Goal: Information Seeking & Learning: Learn about a topic

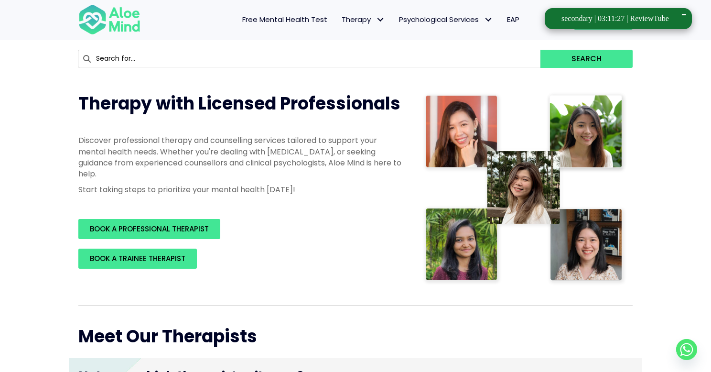
scroll to position [58, 0]
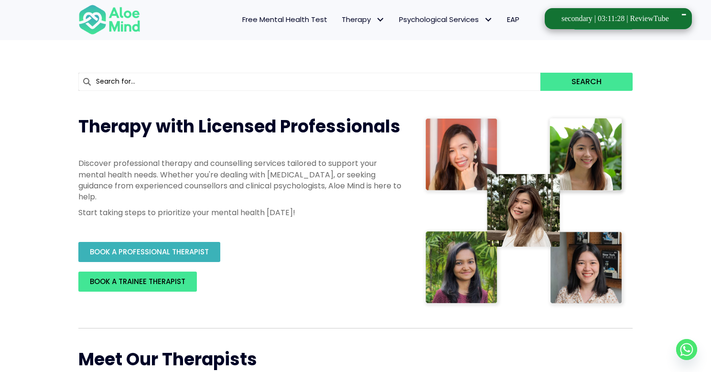
click at [207, 253] on span "BOOK A PROFESSIONAL THERAPIST" at bounding box center [149, 252] width 119 height 10
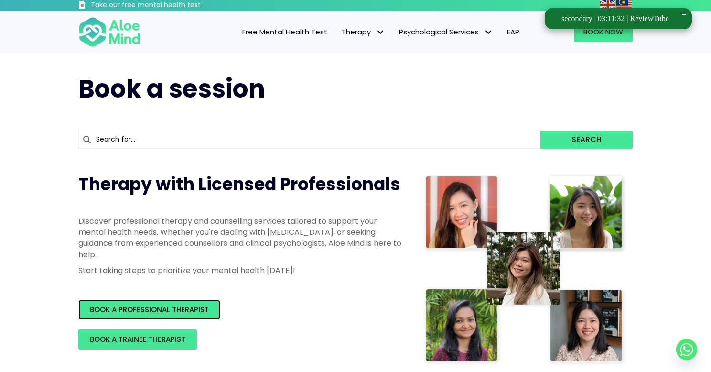
scroll to position [0, 0]
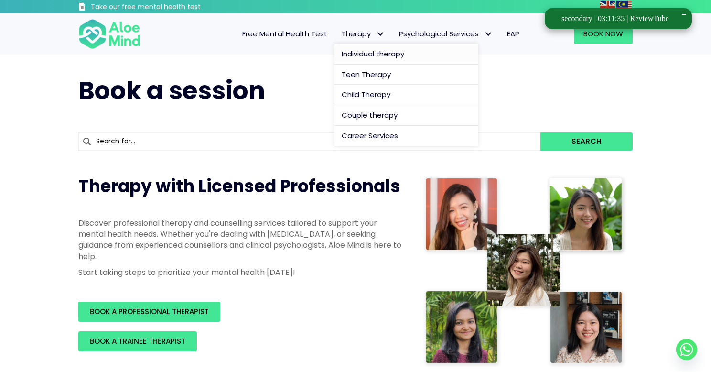
click at [389, 54] on span "Individual therapy" at bounding box center [373, 54] width 63 height 10
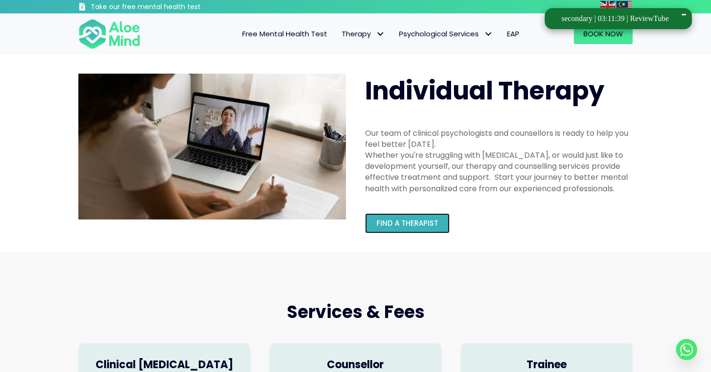
click at [426, 219] on span "Find a therapist" at bounding box center [408, 223] width 62 height 10
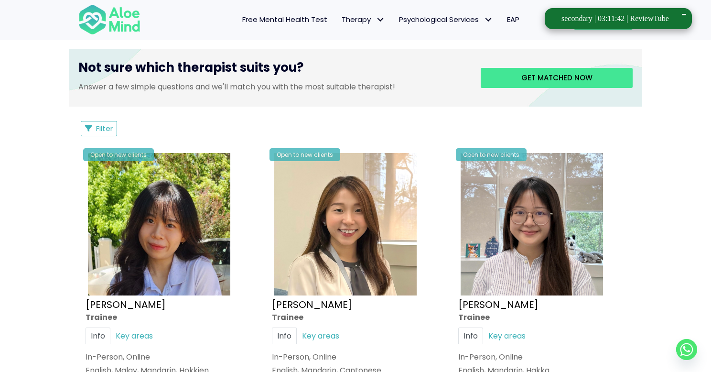
scroll to position [470, 0]
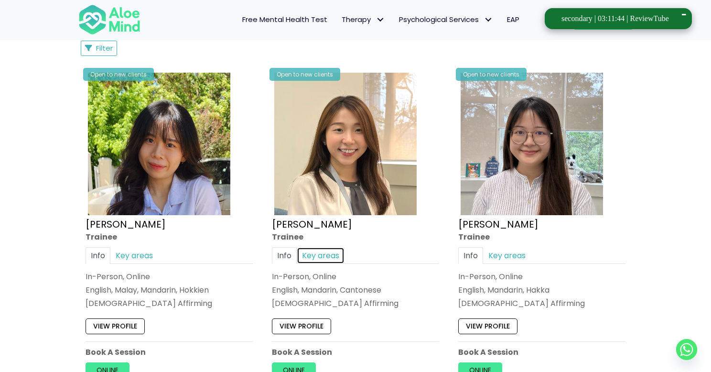
click at [334, 256] on link "Key areas" at bounding box center [321, 255] width 48 height 17
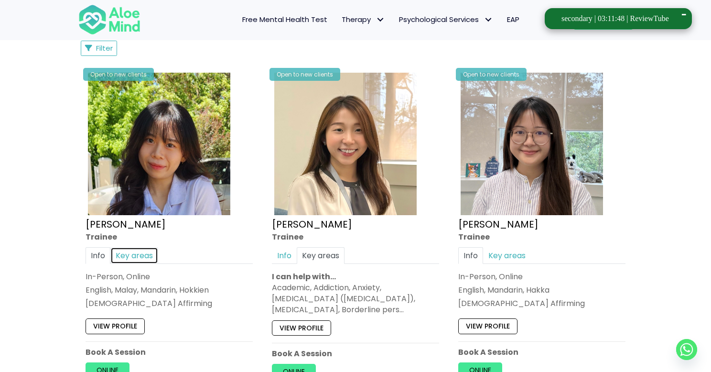
click at [144, 255] on link "Key areas" at bounding box center [134, 255] width 48 height 17
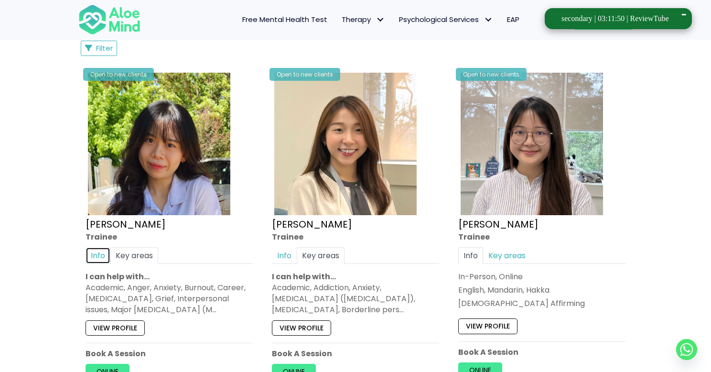
click at [101, 257] on link "Info" at bounding box center [98, 255] width 25 height 17
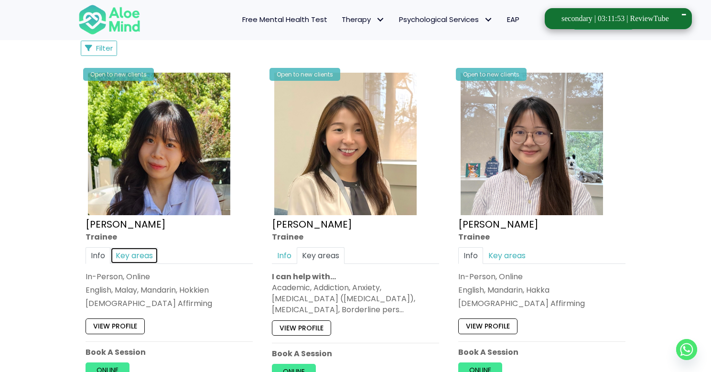
click at [125, 256] on link "Key areas" at bounding box center [134, 255] width 48 height 17
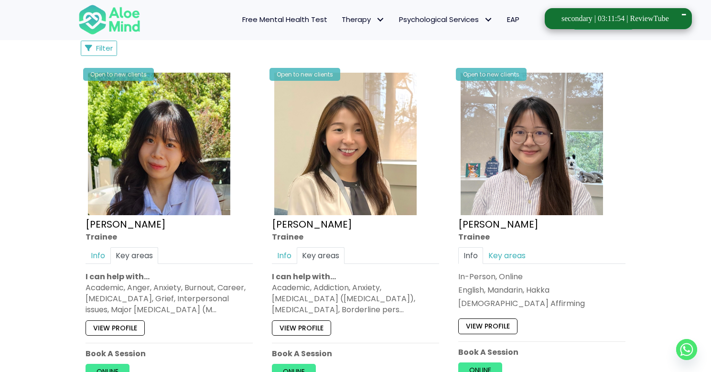
click at [141, 295] on div "Academic, Anger, Anxiety, Burnout, Career, Depression, Grief, Interpersonal iss…" at bounding box center [169, 298] width 167 height 33
click at [178, 299] on div "Academic, Anger, Anxiety, Burnout, Career, Depression, Grief, Interpersonal iss…" at bounding box center [169, 298] width 167 height 33
click at [93, 257] on link "Info" at bounding box center [98, 255] width 25 height 17
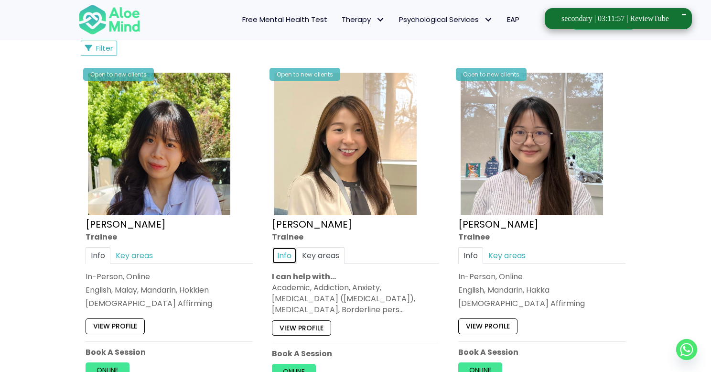
click at [279, 259] on link "Info" at bounding box center [284, 255] width 25 height 17
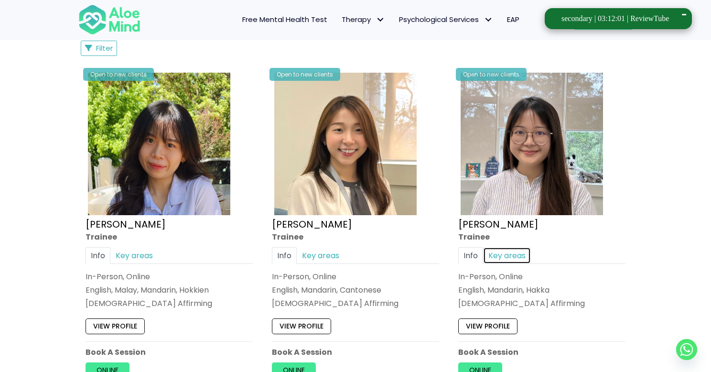
click at [503, 250] on link "Key areas" at bounding box center [507, 255] width 48 height 17
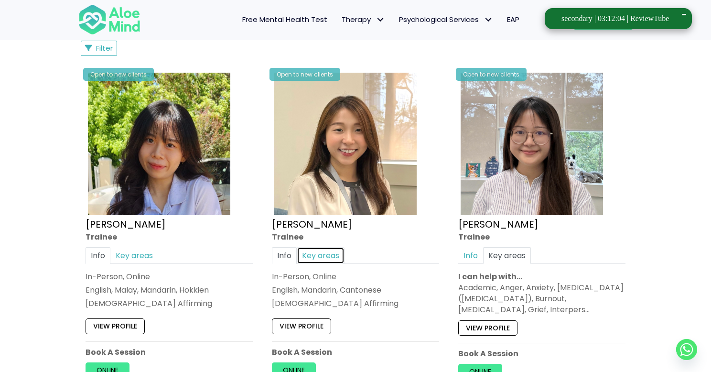
click at [324, 255] on link "Key areas" at bounding box center [321, 255] width 48 height 17
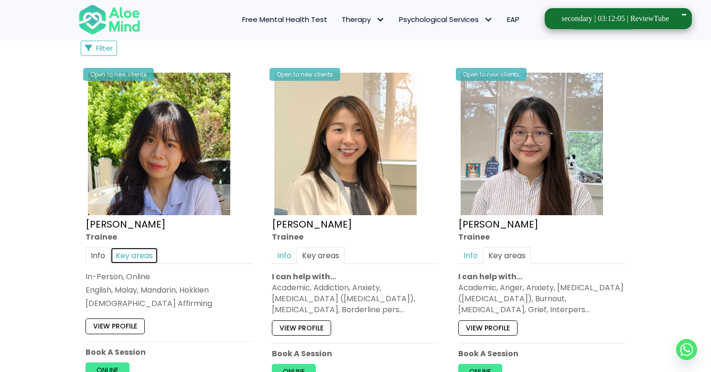
click at [143, 254] on link "Key areas" at bounding box center [134, 255] width 48 height 17
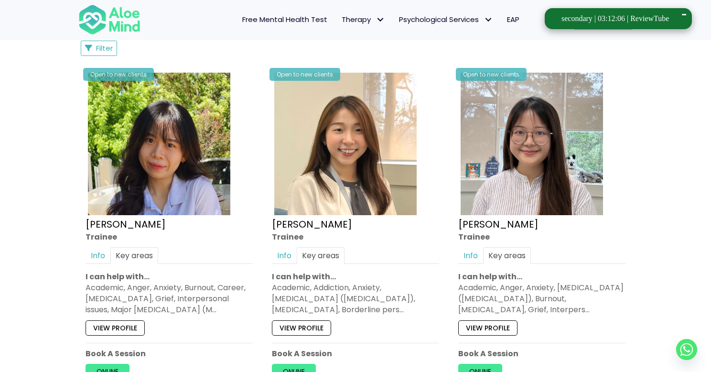
click at [150, 287] on div "Academic, Anger, Anxiety, Burnout, Career, Depression, Grief, Interpersonal iss…" at bounding box center [169, 298] width 167 height 33
click at [199, 291] on div "Academic, Anger, Anxiety, Burnout, Career, Depression, Grief, Interpersonal iss…" at bounding box center [169, 298] width 167 height 33
click at [136, 297] on div "Academic, Anger, Anxiety, Burnout, Career, Depression, Grief, Interpersonal iss…" at bounding box center [169, 298] width 167 height 33
click at [209, 296] on div "Academic, Anger, Anxiety, Burnout, Career, Depression, Grief, Interpersonal iss…" at bounding box center [169, 298] width 167 height 33
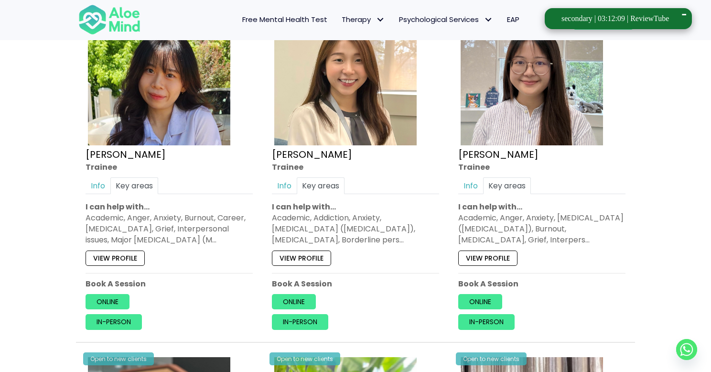
scroll to position [548, 0]
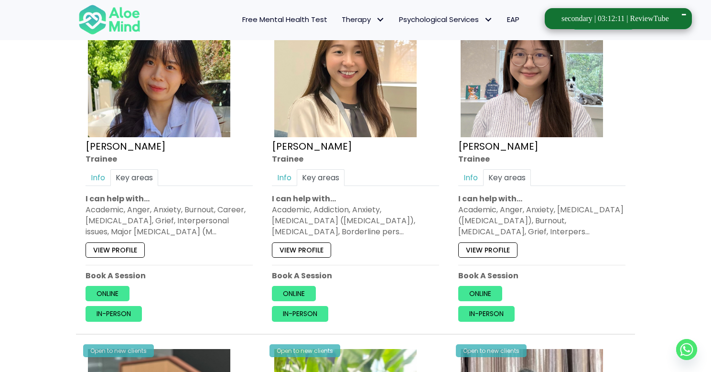
click at [555, 218] on div "Academic, Anger, Anxiety, Attention Deficit Hyperactivity Disorder (ADHD), Burn…" at bounding box center [541, 220] width 167 height 33
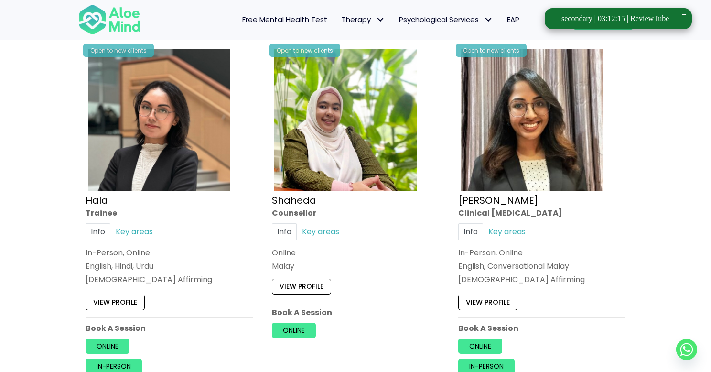
scroll to position [856, 0]
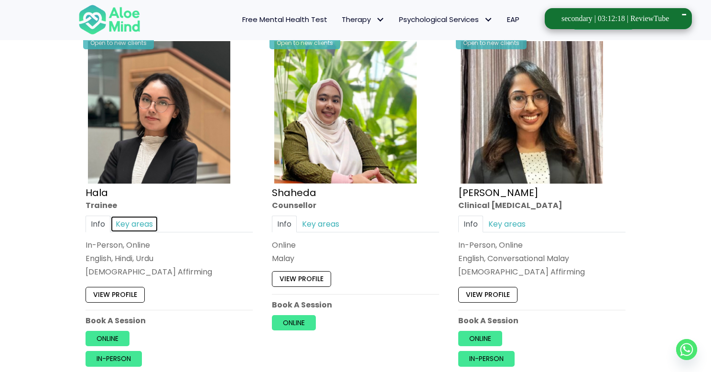
click at [137, 221] on link "Key areas" at bounding box center [134, 223] width 48 height 17
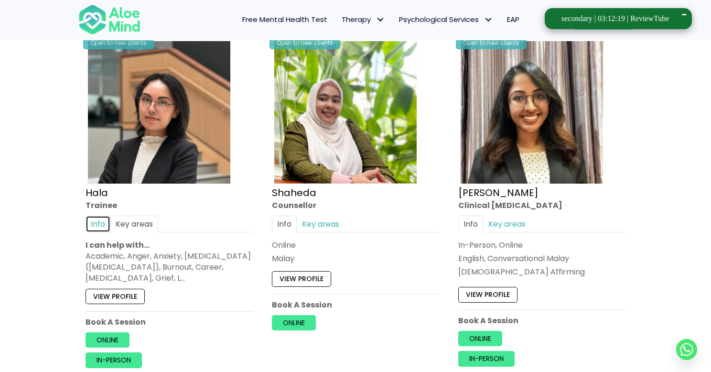
click at [106, 222] on link "Info" at bounding box center [98, 223] width 25 height 17
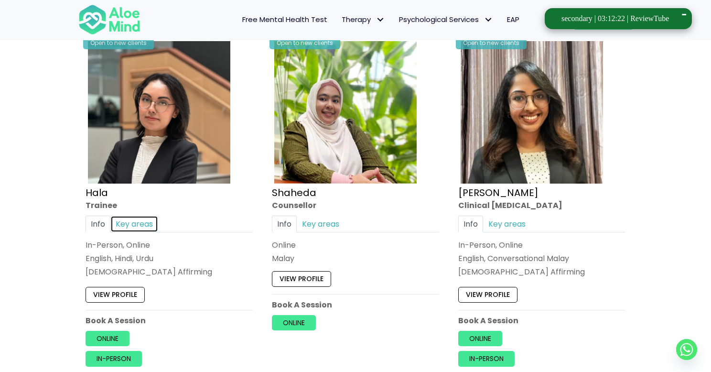
click at [134, 223] on link "Key areas" at bounding box center [134, 223] width 48 height 17
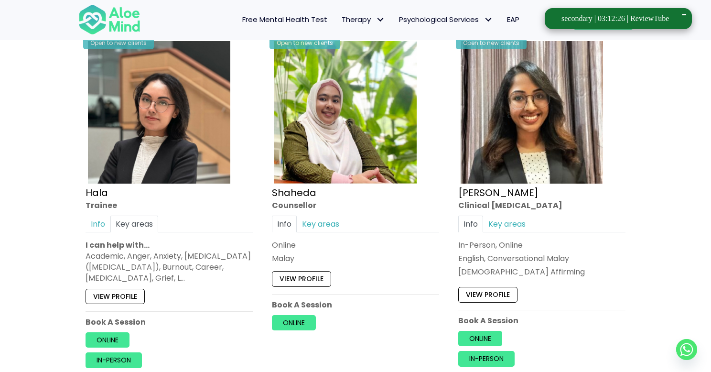
click at [114, 252] on div "Academic, Anger, Anxiety, Attention Deficit Hyperactivity Disorder (ADHD), Burn…" at bounding box center [169, 266] width 167 height 33
click at [133, 253] on div "Academic, Anger, Anxiety, Attention Deficit Hyperactivity Disorder (ADHD), Burn…" at bounding box center [169, 266] width 167 height 33
click at [204, 252] on div "Academic, Anger, Anxiety, Attention Deficit Hyperactivity Disorder (ADHD), Burn…" at bounding box center [169, 266] width 167 height 33
click at [324, 228] on link "Key areas" at bounding box center [321, 223] width 48 height 17
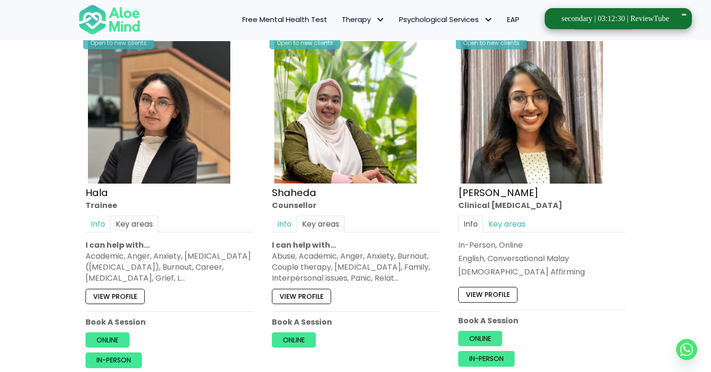
click at [302, 266] on div "Abuse, Academic, Anger, Anxiety, Burnout, Couple therapy, Depression, Family, I…" at bounding box center [355, 266] width 167 height 33
click at [349, 269] on div "Abuse, Academic, Anger, Anxiety, Burnout, Couple therapy, Depression, Family, I…" at bounding box center [355, 266] width 167 height 33
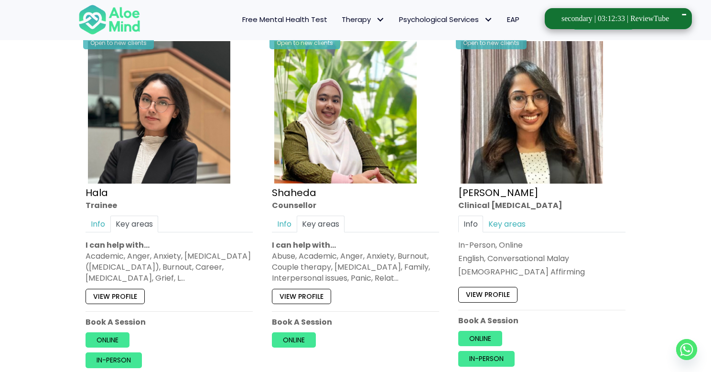
click at [382, 267] on div "Abuse, Academic, Anger, Anxiety, Burnout, Couple therapy, Depression, Family, I…" at bounding box center [355, 266] width 167 height 33
click at [361, 275] on div "Abuse, Academic, Anger, Anxiety, Burnout, Couple therapy, Depression, Family, I…" at bounding box center [355, 266] width 167 height 33
click at [519, 230] on link "Key areas" at bounding box center [507, 223] width 48 height 17
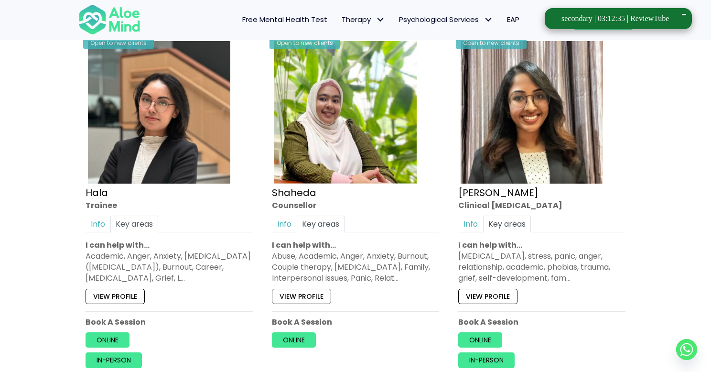
click at [511, 250] on div "Depression, anxiety, stress, panic, anger, relationship, academic, phobias, tra…" at bounding box center [541, 266] width 167 height 33
click at [460, 252] on div "Depression, anxiety, stress, panic, anger, relationship, academic, phobias, tra…" at bounding box center [541, 266] width 167 height 33
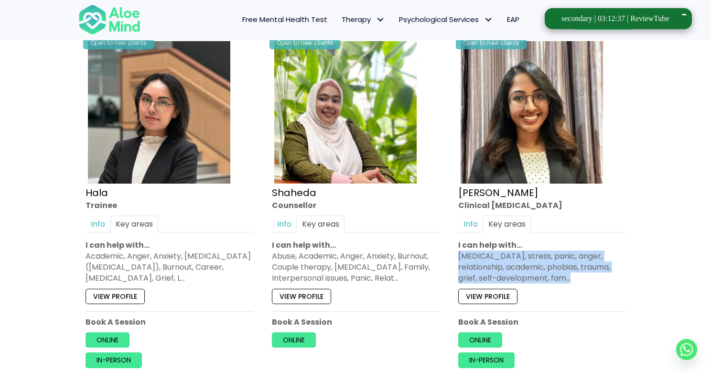
click at [460, 252] on div "Depression, anxiety, stress, panic, anger, relationship, academic, phobias, tra…" at bounding box center [541, 266] width 167 height 33
click at [505, 254] on div "Depression, anxiety, stress, panic, anger, relationship, academic, phobias, tra…" at bounding box center [541, 266] width 167 height 33
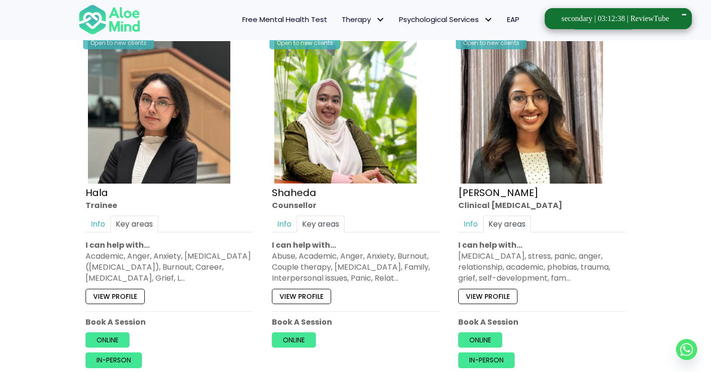
click at [517, 253] on div "Depression, anxiety, stress, panic, anger, relationship, academic, phobias, tra…" at bounding box center [541, 266] width 167 height 33
click at [545, 250] on div "Depression, anxiety, stress, panic, anger, relationship, academic, phobias, tra…" at bounding box center [541, 266] width 167 height 33
click at [574, 255] on div "Depression, anxiety, stress, panic, anger, relationship, academic, phobias, tra…" at bounding box center [541, 266] width 167 height 33
click at [596, 252] on div "Depression, anxiety, stress, panic, anger, relationship, academic, phobias, tra…" at bounding box center [541, 266] width 167 height 33
click at [488, 265] on div "Depression, anxiety, stress, panic, anger, relationship, academic, phobias, tra…" at bounding box center [541, 266] width 167 height 33
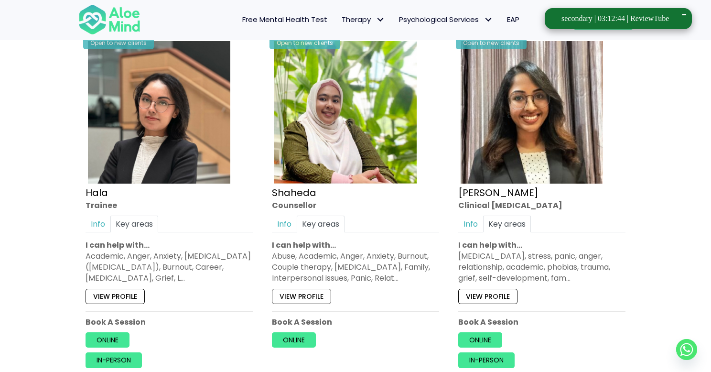
click at [534, 262] on div "Depression, anxiety, stress, panic, anger, relationship, academic, phobias, tra…" at bounding box center [541, 266] width 167 height 33
click at [577, 264] on div "Depression, anxiety, stress, panic, anger, relationship, academic, phobias, tra…" at bounding box center [541, 266] width 167 height 33
click at [606, 266] on div "Depression, anxiety, stress, panic, anger, relationship, academic, phobias, tra…" at bounding box center [541, 266] width 167 height 33
click at [498, 274] on div "Depression, anxiety, stress, panic, anger, relationship, academic, phobias, tra…" at bounding box center [541, 266] width 167 height 33
click at [467, 228] on link "Info" at bounding box center [470, 223] width 25 height 17
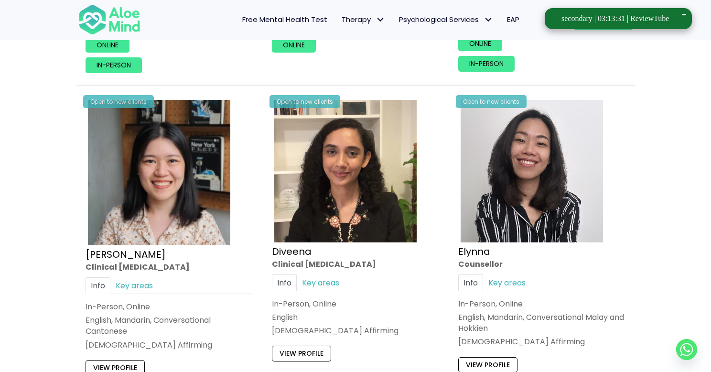
scroll to position [1158, 0]
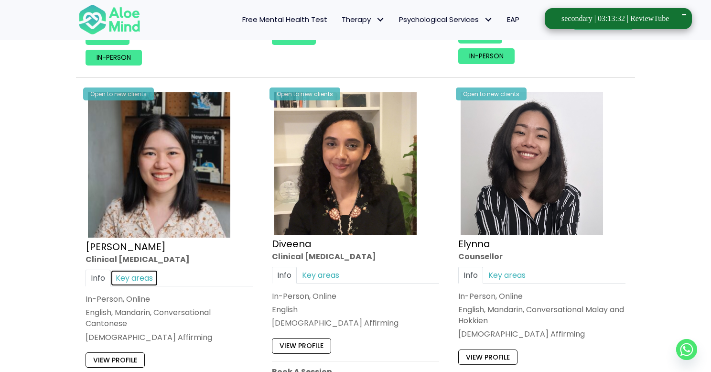
click at [137, 275] on link "Key areas" at bounding box center [134, 278] width 48 height 17
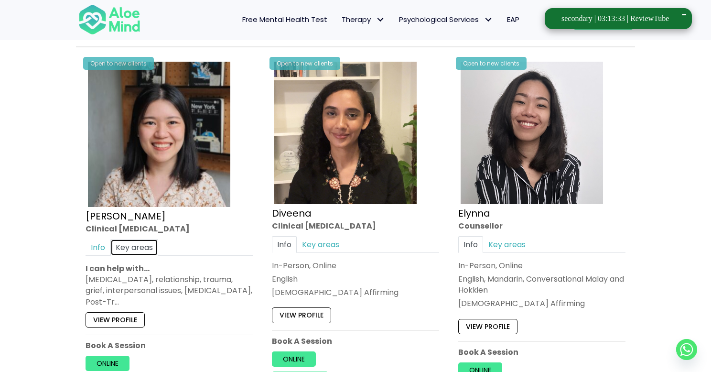
scroll to position [1194, 0]
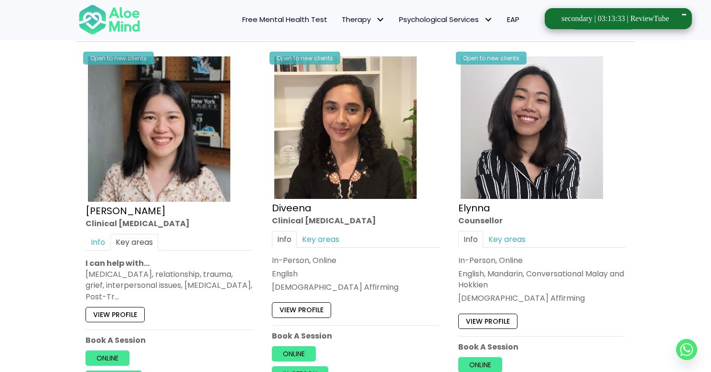
click at [183, 275] on div "Depression, anxiety, relationship, trauma, grief, interpersonal issues, borderl…" at bounding box center [169, 285] width 167 height 33
click at [229, 275] on div "Depression, anxiety, relationship, trauma, grief, interpersonal issues, borderl…" at bounding box center [169, 285] width 167 height 33
click at [343, 231] on link "Key areas" at bounding box center [321, 239] width 48 height 17
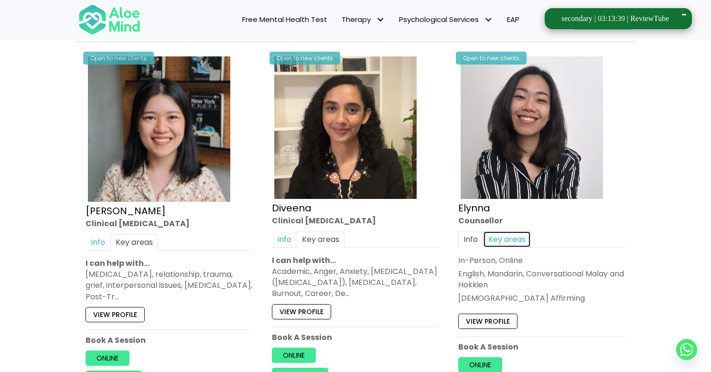
click at [514, 235] on link "Key areas" at bounding box center [507, 239] width 48 height 17
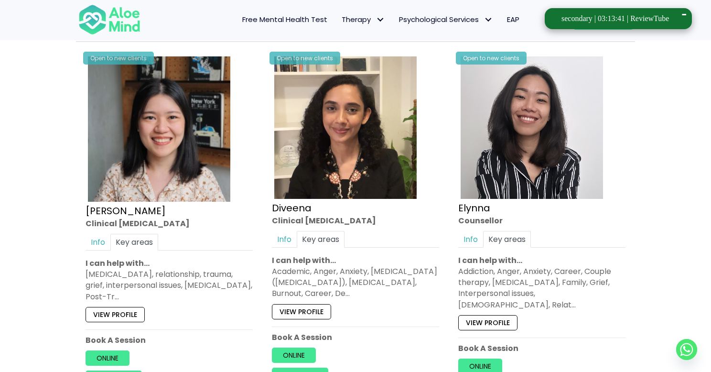
click at [547, 269] on div "Addiction, Anger, Anxiety, Career, Couple therapy, Depression, Family, Grief, I…" at bounding box center [541, 288] width 167 height 44
click at [469, 241] on link "Info" at bounding box center [470, 239] width 25 height 17
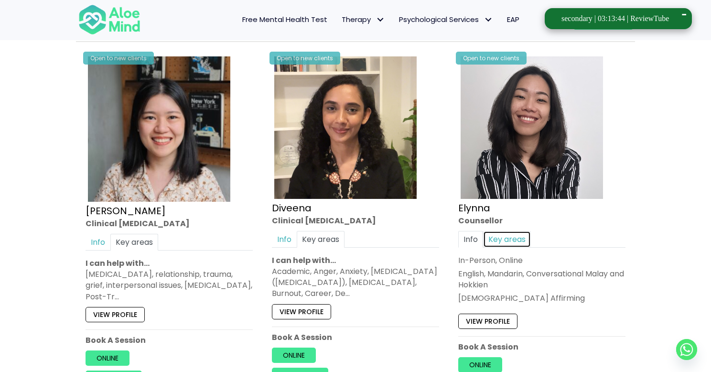
click at [511, 237] on link "Key areas" at bounding box center [507, 239] width 48 height 17
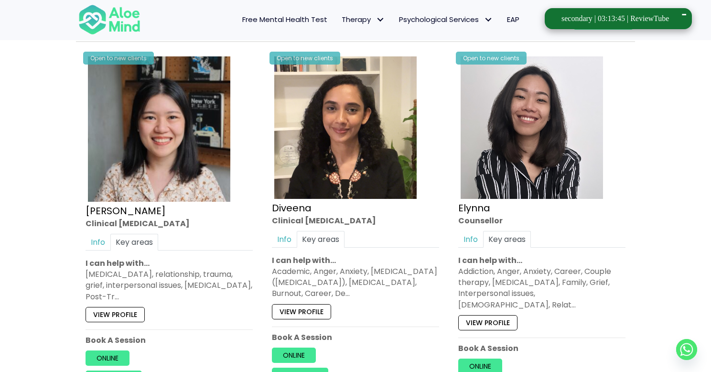
click at [571, 273] on div "Addiction, Anger, Anxiety, Career, Couple therapy, Depression, Family, Grief, I…" at bounding box center [541, 288] width 167 height 44
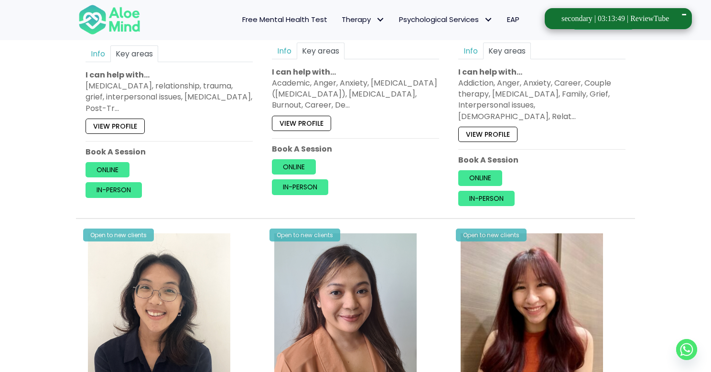
scroll to position [1512, 0]
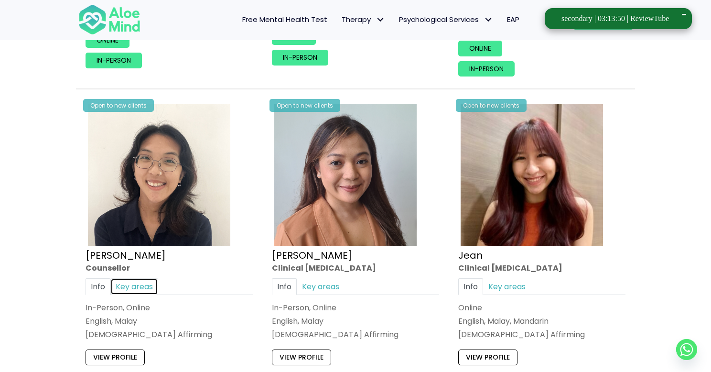
click at [134, 278] on link "Key areas" at bounding box center [134, 286] width 48 height 17
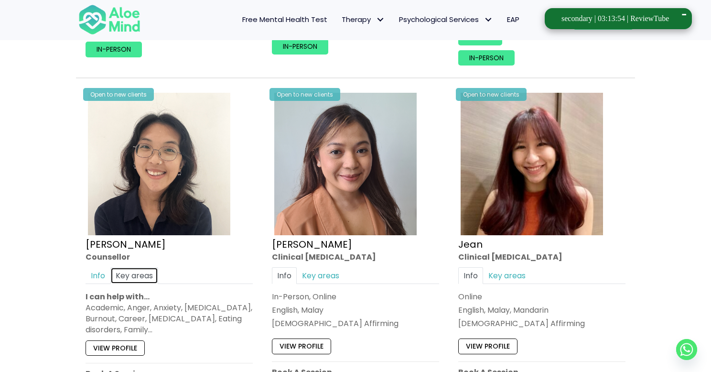
scroll to position [1527, 0]
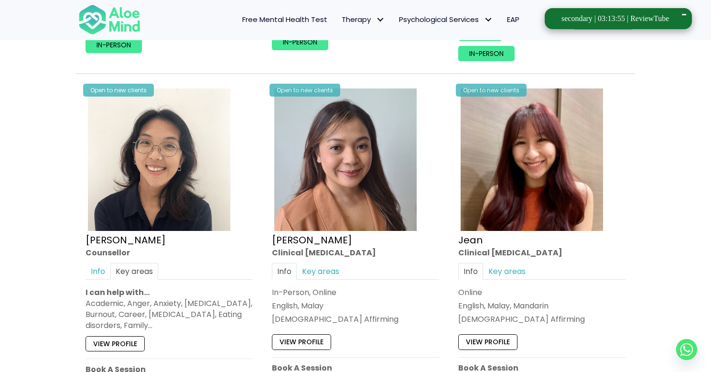
click at [200, 300] on div "Academic, Anger, Anxiety, Borderline personality disorder, Burnout, Career, Dep…" at bounding box center [169, 314] width 167 height 33
click at [326, 263] on link "Key areas" at bounding box center [321, 271] width 48 height 17
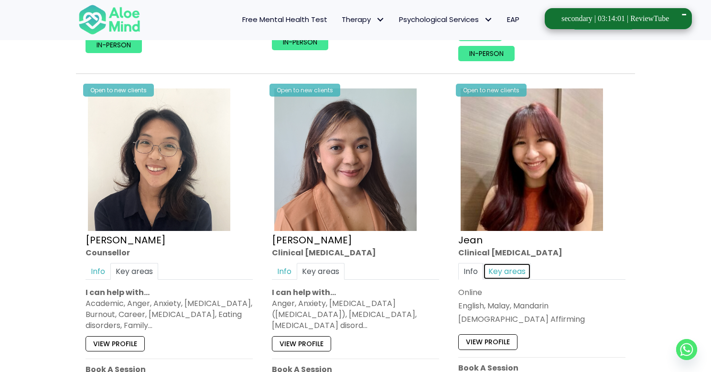
click at [515, 263] on link "Key areas" at bounding box center [507, 271] width 48 height 17
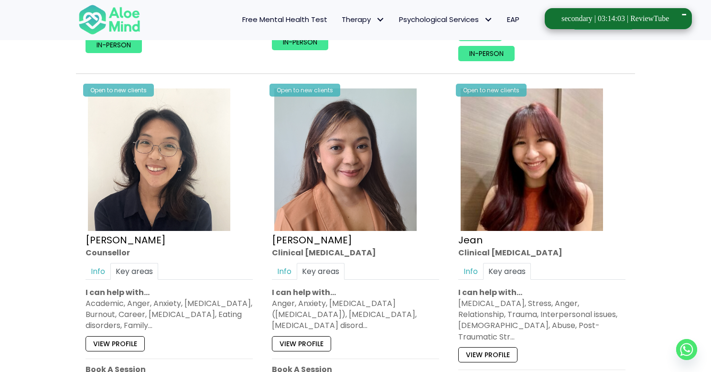
click at [562, 298] on div "Depression, Anxiety, Stress, Anger, Relationship, Trauma, Interpersonal issues,…" at bounding box center [541, 320] width 167 height 44
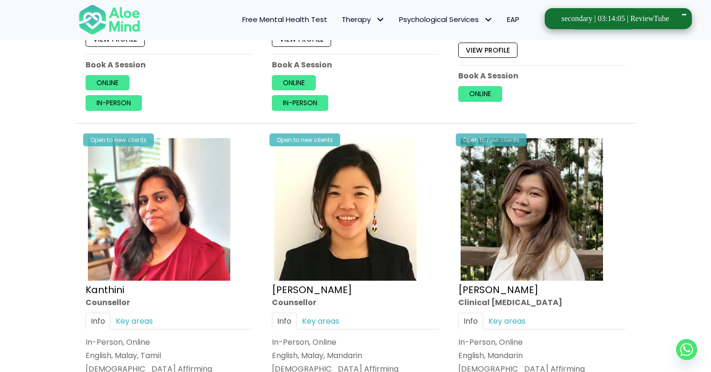
scroll to position [1846, 0]
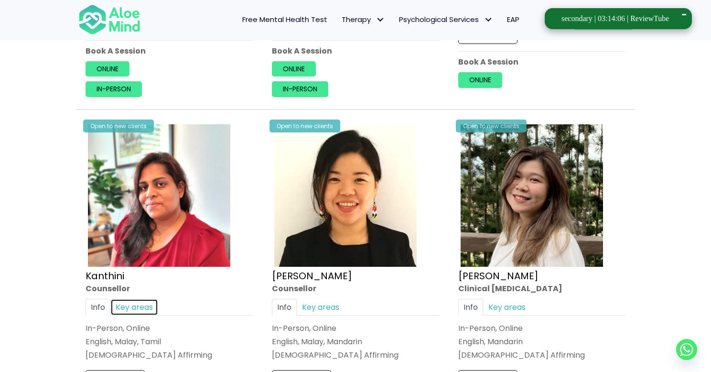
click at [151, 299] on link "Key areas" at bounding box center [134, 307] width 48 height 17
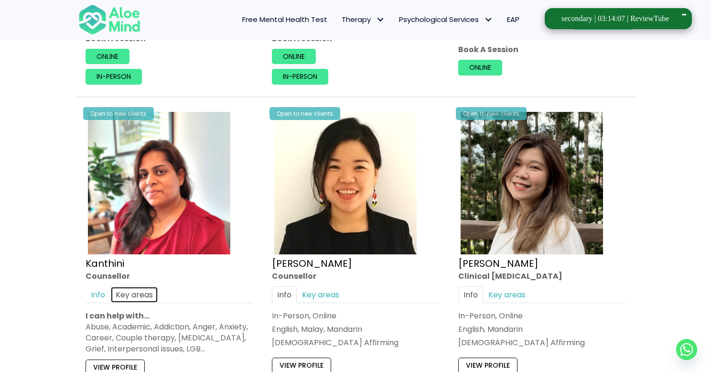
scroll to position [1924, 0]
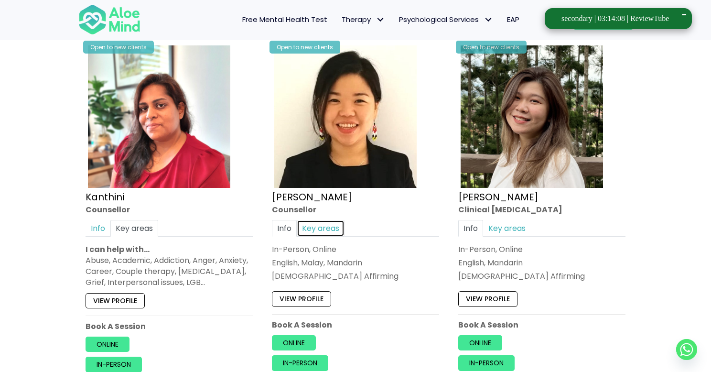
click at [325, 220] on link "Key areas" at bounding box center [321, 228] width 48 height 17
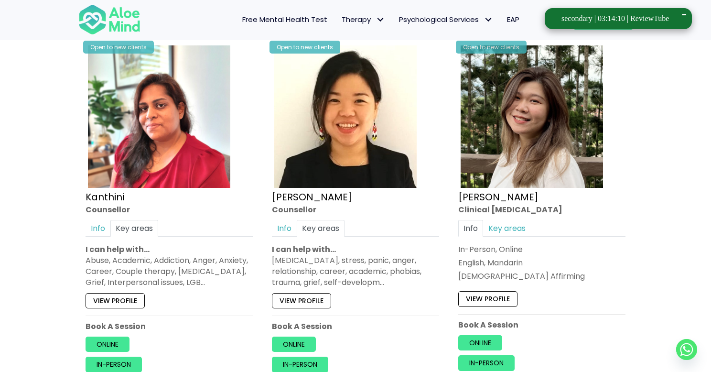
click at [367, 267] on div "Depression, anxiety, stress, panic, anger, relationship, career, academic, phob…" at bounding box center [355, 271] width 167 height 33
click at [379, 259] on div "Depression, anxiety, stress, panic, anger, relationship, career, academic, phob…" at bounding box center [355, 271] width 167 height 33
click at [508, 223] on link "Key areas" at bounding box center [507, 228] width 48 height 17
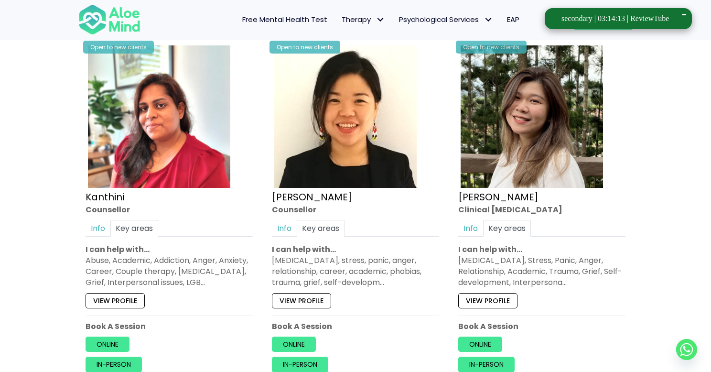
click at [510, 255] on div "Depression, Anxiety, Stress, Panic, Anger, Relationship, Academic, Trauma, Grie…" at bounding box center [541, 271] width 167 height 33
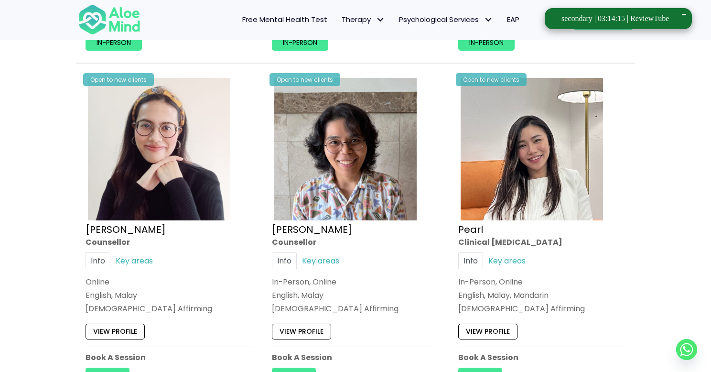
scroll to position [2255, 0]
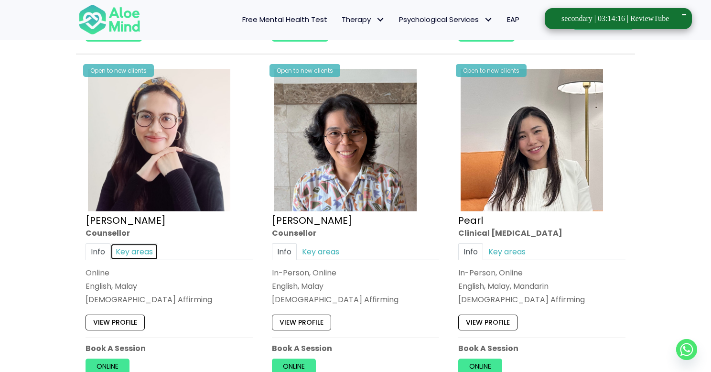
click at [151, 243] on link "Key areas" at bounding box center [134, 251] width 48 height 17
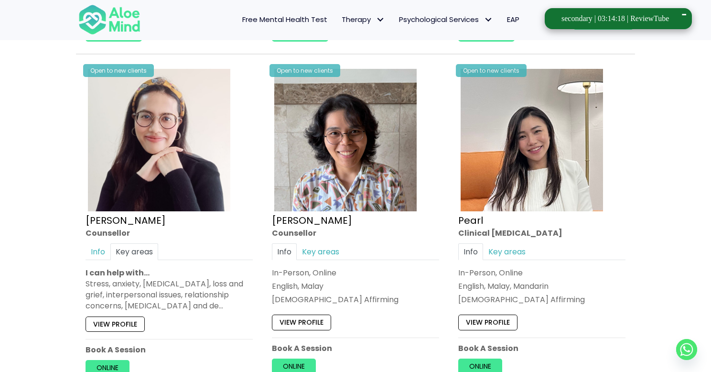
click at [188, 278] on div "Stress, anxiety, depression, loss and grief, interpersonal issues, relationship…" at bounding box center [169, 294] width 167 height 33
click at [217, 278] on div "Stress, anxiety, depression, loss and grief, interpersonal issues, relationship…" at bounding box center [169, 294] width 167 height 33
click at [135, 280] on div "Stress, anxiety, depression, loss and grief, interpersonal issues, relationship…" at bounding box center [169, 294] width 167 height 33
click at [196, 279] on div "Stress, anxiety, depression, loss and grief, interpersonal issues, relationship…" at bounding box center [169, 294] width 167 height 33
click at [155, 283] on div "Stress, anxiety, depression, loss and grief, interpersonal issues, relationship…" at bounding box center [169, 294] width 167 height 33
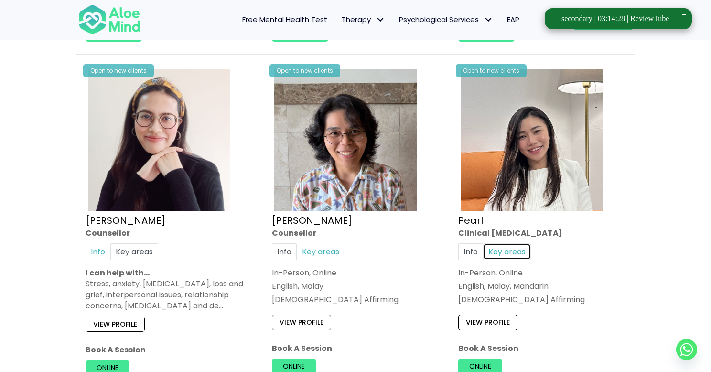
click at [494, 243] on link "Key areas" at bounding box center [507, 251] width 48 height 17
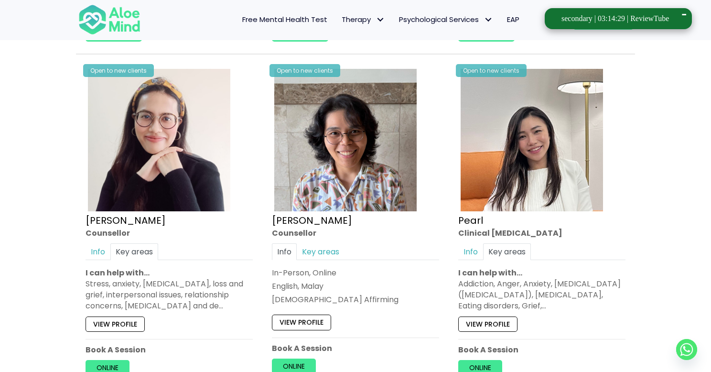
click at [508, 267] on p "I can help with…" at bounding box center [541, 272] width 167 height 11
click at [322, 243] on link "Key areas" at bounding box center [321, 251] width 48 height 17
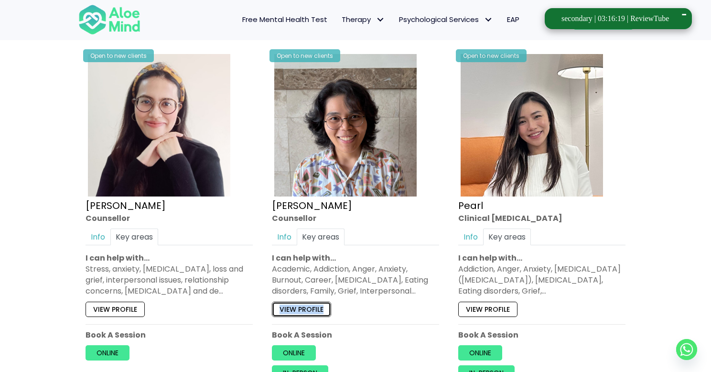
scroll to position [2270, 0]
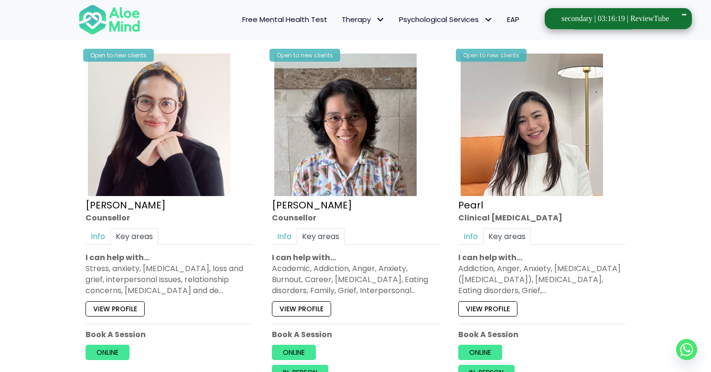
click at [513, 263] on div "Addiction, Anger, Anxiety, Attention Deficit Hyperactivity Disorder (ADHD), Dep…" at bounding box center [541, 279] width 167 height 33
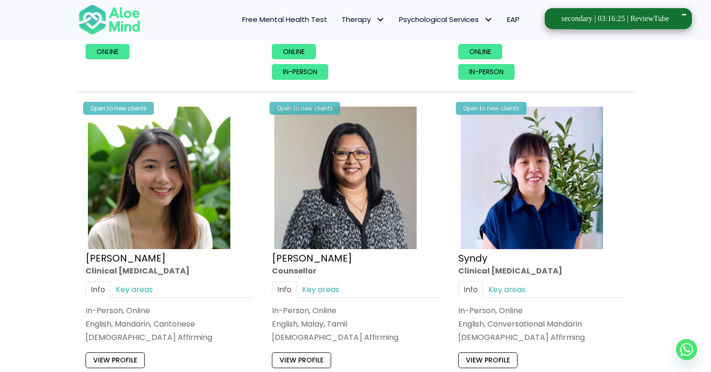
scroll to position [2584, 0]
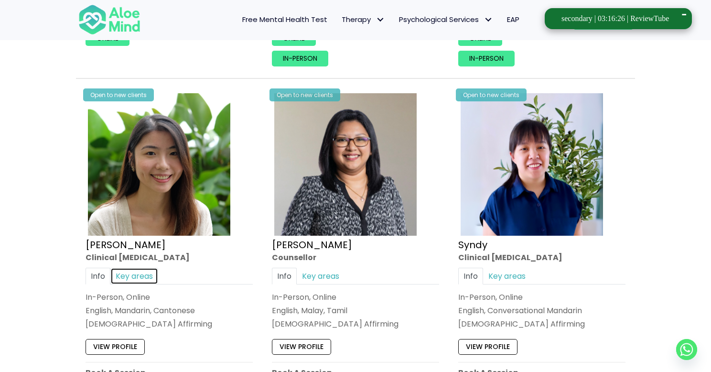
click at [133, 268] on link "Key areas" at bounding box center [134, 276] width 48 height 17
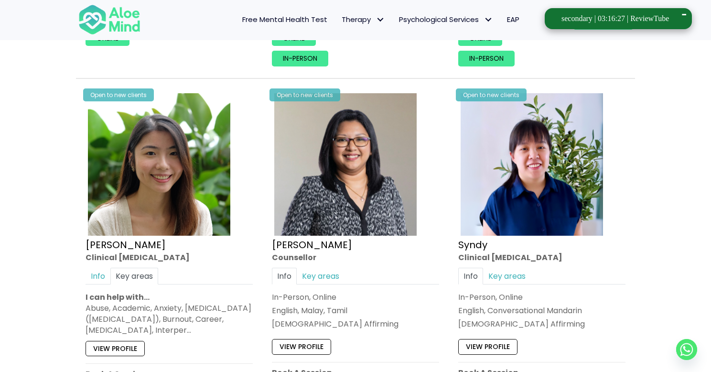
click at [159, 310] on div "Abuse, Academic, Anxiety, Attention Deficit Hyperactivity Disorder (ADHD), Burn…" at bounding box center [169, 319] width 167 height 33
click at [325, 268] on link "Key areas" at bounding box center [321, 276] width 48 height 17
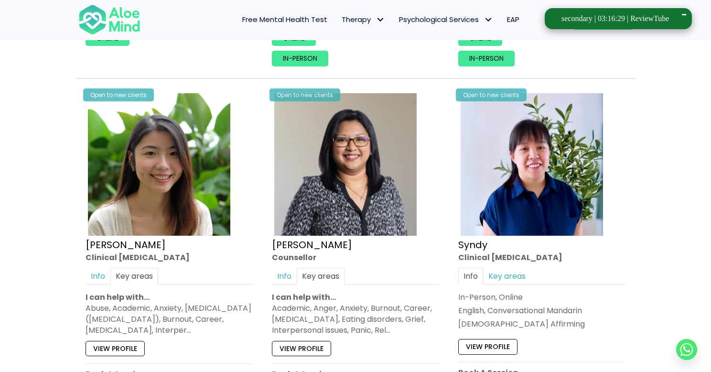
click at [320, 303] on div "Academic, Anger, Anxiety, Burnout, Career, Depression, Eating disorders, Grief,…" at bounding box center [355, 319] width 167 height 33
click at [513, 268] on link "Key areas" at bounding box center [507, 276] width 48 height 17
click at [538, 303] on div "Abuse, Anxiety, Attention Deficit Hyperactivity Disorder (ADHD), Bipolar disord…" at bounding box center [541, 319] width 167 height 33
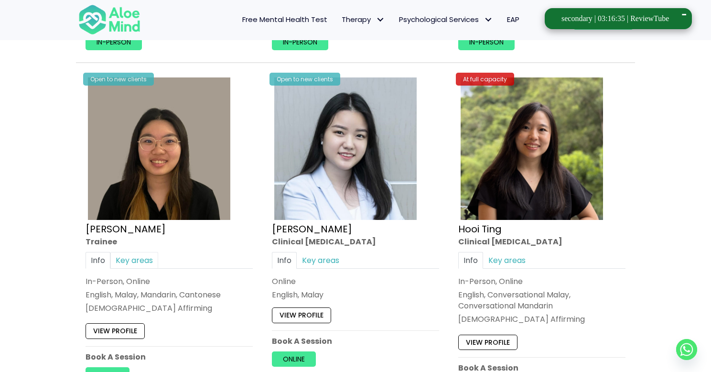
scroll to position [2955, 0]
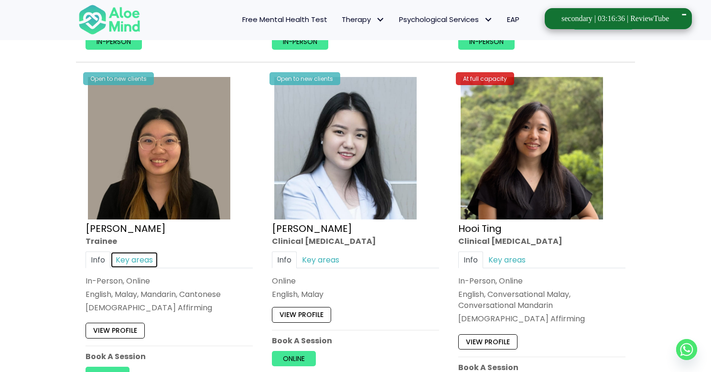
click at [141, 251] on link "Key areas" at bounding box center [134, 259] width 48 height 17
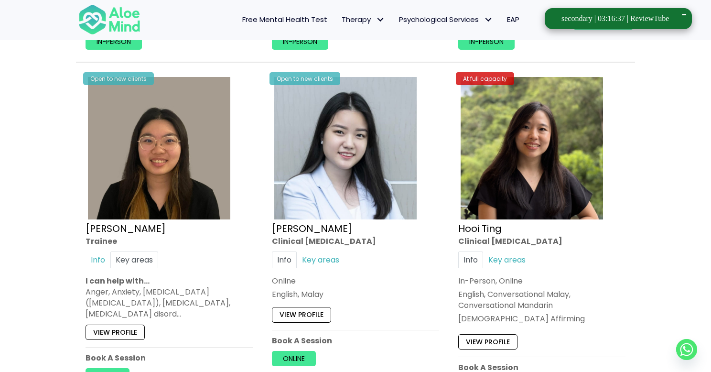
click at [174, 292] on div "Anger, Anxiety, Attention Deficit Hyperactivity Disorder (ADHD), Bipolar disord…" at bounding box center [169, 302] width 167 height 33
click at [216, 293] on div "Anger, Anxiety, Attention Deficit Hyperactivity Disorder (ADHD), Bipolar disord…" at bounding box center [169, 302] width 167 height 33
click at [334, 251] on link "Key areas" at bounding box center [321, 259] width 48 height 17
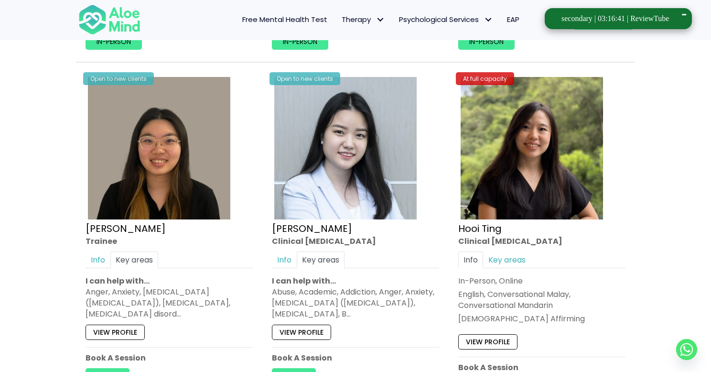
click at [364, 286] on div "Abuse, Academic, Addiction, Anger, Anxiety, Attention Deficit Hyperactivity Dis…" at bounding box center [355, 302] width 167 height 33
click at [523, 251] on link "Key areas" at bounding box center [507, 259] width 48 height 17
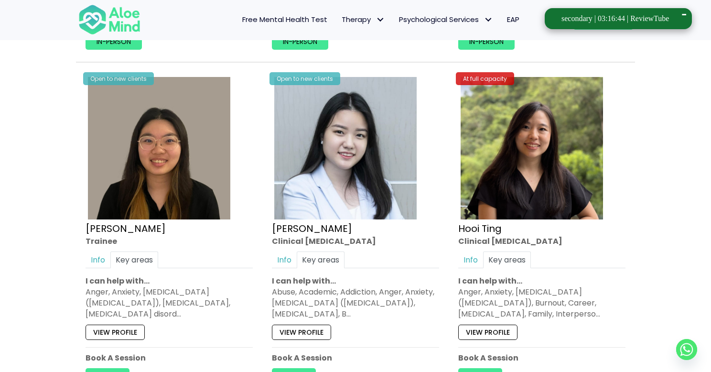
click at [531, 286] on div "Anger, Anxiety, Attention Deficit Hyperactivity Disorder (ADHD), Burnout, Caree…" at bounding box center [541, 302] width 167 height 33
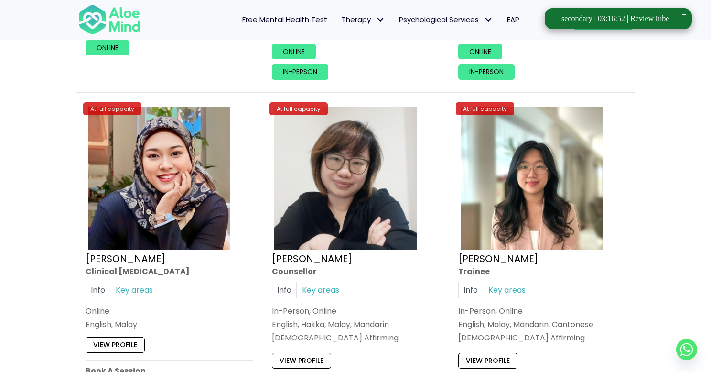
scroll to position [4046, 0]
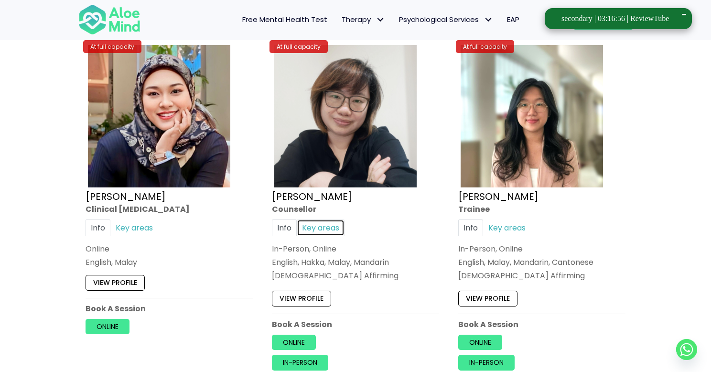
click at [333, 219] on link "Key areas" at bounding box center [321, 227] width 48 height 17
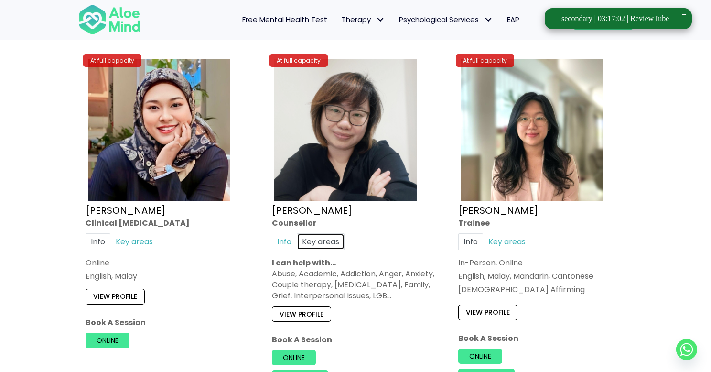
scroll to position [4032, 0]
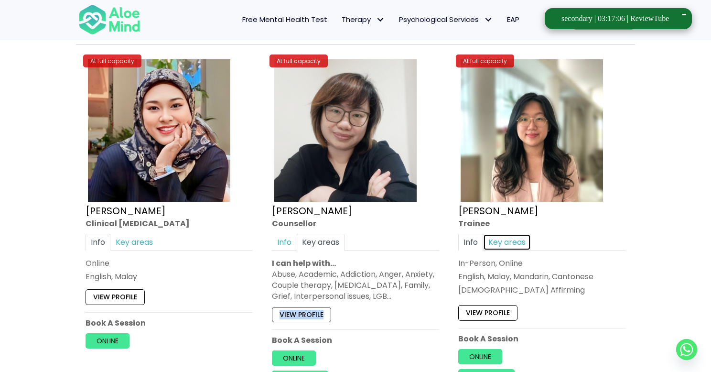
click at [512, 233] on link "Key areas" at bounding box center [507, 241] width 48 height 17
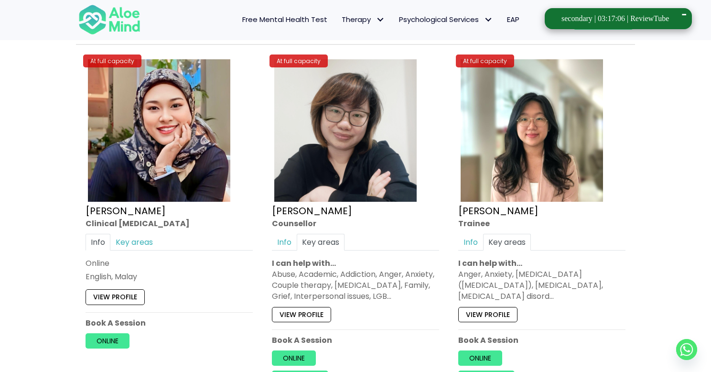
click at [518, 269] on div "Anger, Anxiety, Attention Deficit Hyperactivity Disorder (ADHD), Bipolar disord…" at bounding box center [541, 285] width 167 height 33
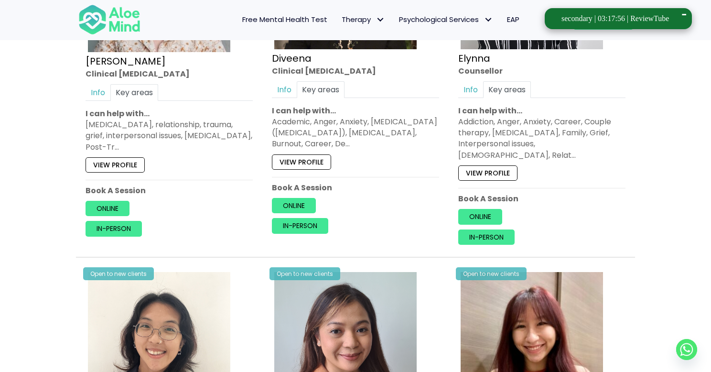
scroll to position [1156, 0]
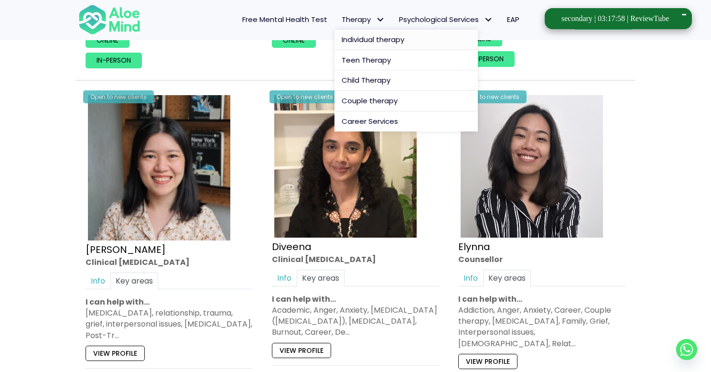
click at [375, 42] on span "Individual therapy" at bounding box center [373, 39] width 63 height 10
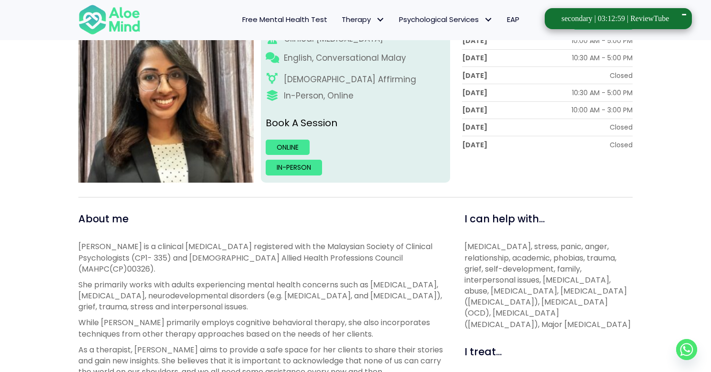
scroll to position [254, 0]
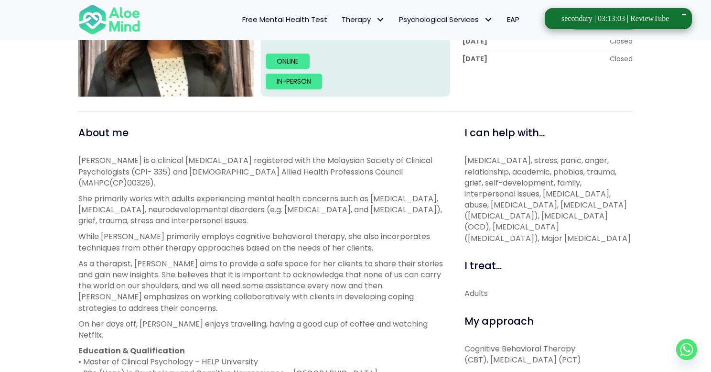
click at [123, 258] on p "As a therapist, Anita aims to provide a safe space for her clients to share the…" at bounding box center [260, 285] width 365 height 55
click at [162, 200] on p "She primarily works with adults experiencing mental health concerns such as moo…" at bounding box center [260, 209] width 365 height 33
click at [241, 202] on p "She primarily works with adults experiencing mental health concerns such as moo…" at bounding box center [260, 209] width 365 height 33
click at [367, 198] on p "She primarily works with adults experiencing mental health concerns such as moo…" at bounding box center [260, 209] width 365 height 33
click at [400, 198] on p "She primarily works with adults experiencing mental health concerns such as moo…" at bounding box center [260, 209] width 365 height 33
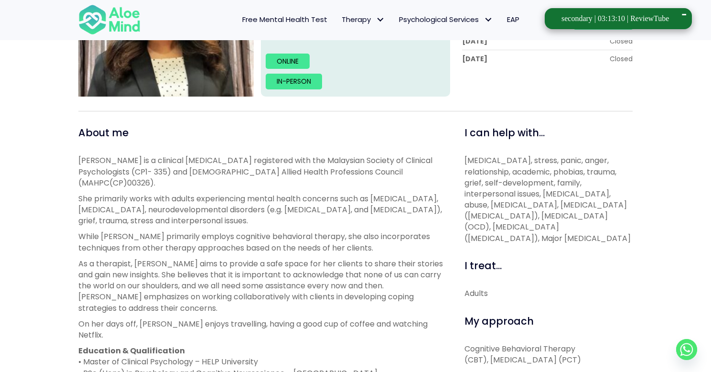
click at [129, 203] on p "She primarily works with adults experiencing mental health concerns such as moo…" at bounding box center [260, 209] width 365 height 33
click at [421, 193] on p "She primarily works with adults experiencing mental health concerns such as moo…" at bounding box center [260, 209] width 365 height 33
click at [155, 199] on p "She primarily works with adults experiencing mental health concerns such as moo…" at bounding box center [260, 209] width 365 height 33
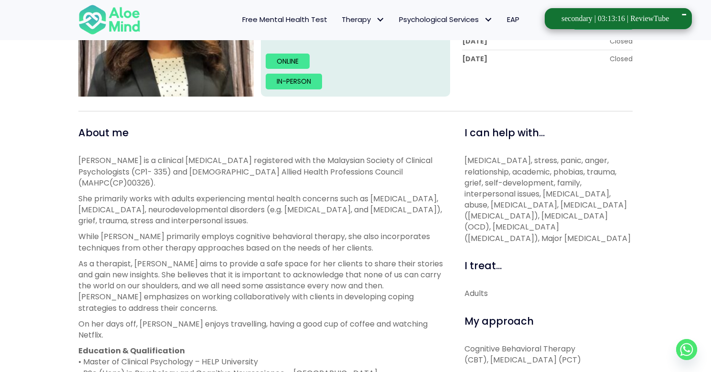
click at [490, 193] on p "Depression, anxiety, stress, panic, anger, relationship, academic, phobias, tra…" at bounding box center [549, 199] width 168 height 89
click at [545, 194] on p "Depression, anxiety, stress, panic, anger, relationship, academic, phobias, tra…" at bounding box center [549, 199] width 168 height 89
click at [497, 210] on p "Depression, anxiety, stress, panic, anger, relationship, academic, phobias, tra…" at bounding box center [549, 199] width 168 height 89
click at [566, 235] on p "Depression, anxiety, stress, panic, anger, relationship, academic, phobias, tra…" at bounding box center [549, 199] width 168 height 89
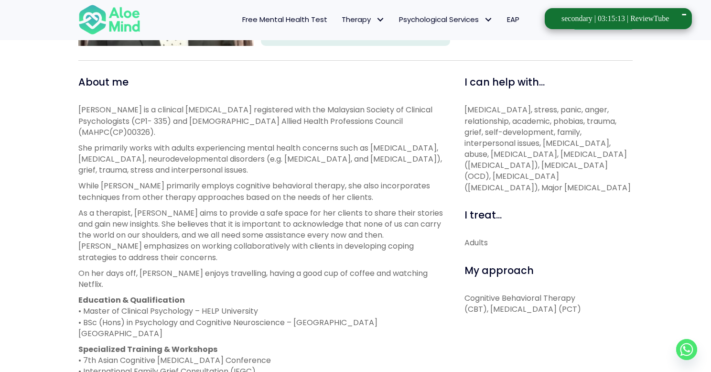
scroll to position [298, 0]
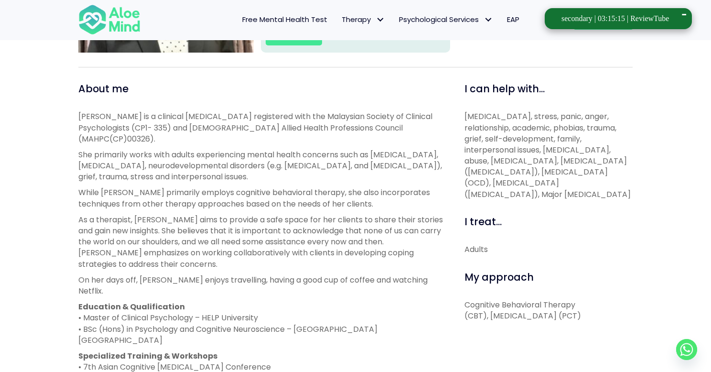
click at [481, 312] on p "Cognitive Behavioral Therapy (CBT), Person-Centered Therapy (PCT)" at bounding box center [549, 310] width 168 height 22
click at [508, 321] on p "Cognitive Behavioral Therapy (CBT), Person-Centered Therapy (PCT)" at bounding box center [549, 310] width 168 height 22
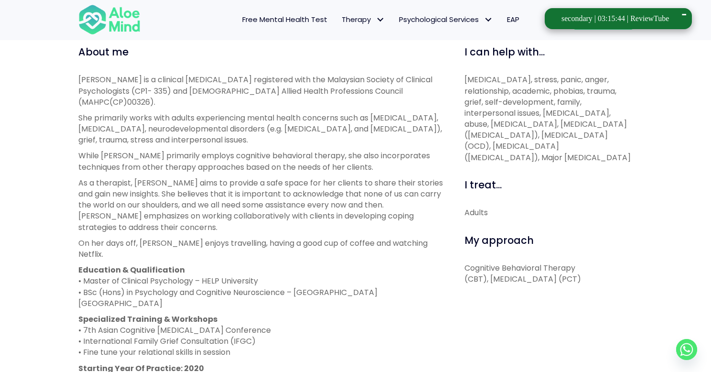
scroll to position [336, 0]
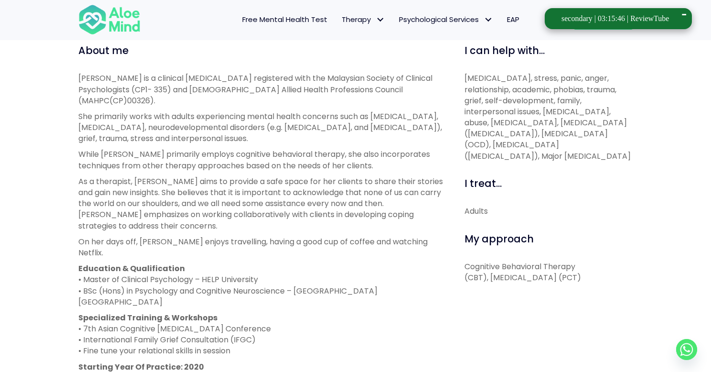
click at [567, 149] on p "Depression, anxiety, stress, panic, anger, relationship, academic, phobias, tra…" at bounding box center [549, 117] width 168 height 89
click at [567, 152] on p "Depression, anxiety, stress, panic, anger, relationship, academic, phobias, tra…" at bounding box center [549, 117] width 168 height 89
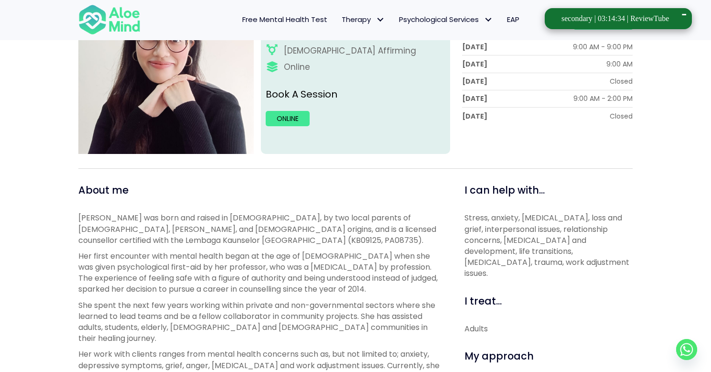
scroll to position [219, 0]
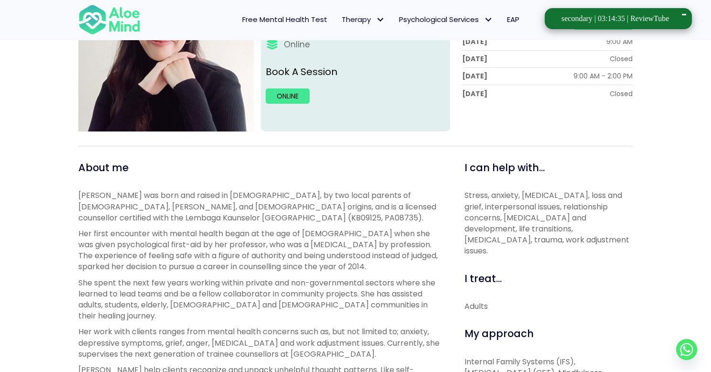
click at [138, 196] on p "Natasha was born and raised in Malaysia, by two local parents of Chinese, Baba …" at bounding box center [260, 206] width 365 height 33
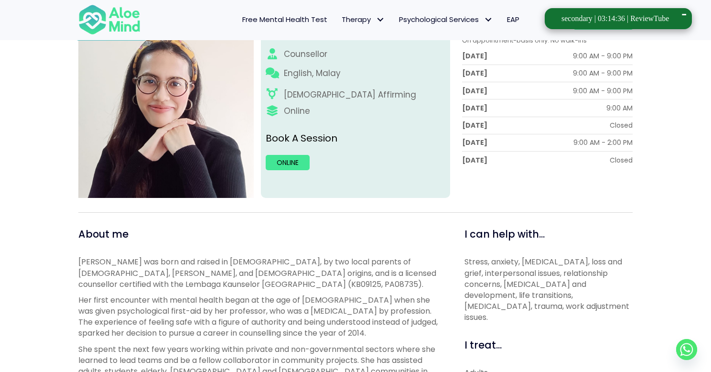
scroll to position [138, 0]
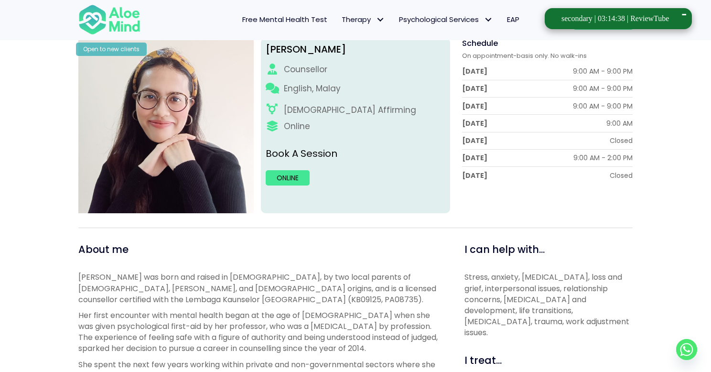
click at [289, 276] on p "Natasha was born and raised in Malaysia, by two local parents of Chinese, Baba …" at bounding box center [260, 287] width 365 height 33
click at [144, 282] on p "Natasha was born and raised in Malaysia, by two local parents of Chinese, Baba …" at bounding box center [260, 287] width 365 height 33
click at [290, 288] on p "Natasha was born and raised in Malaysia, by two local parents of Chinese, Baba …" at bounding box center [260, 287] width 365 height 33
click at [483, 278] on p "Stress, anxiety, depression, loss and grief, interpersonal issues, relationship…" at bounding box center [549, 304] width 168 height 66
click at [484, 304] on p "Stress, anxiety, depression, loss and grief, interpersonal issues, relationship…" at bounding box center [549, 304] width 168 height 66
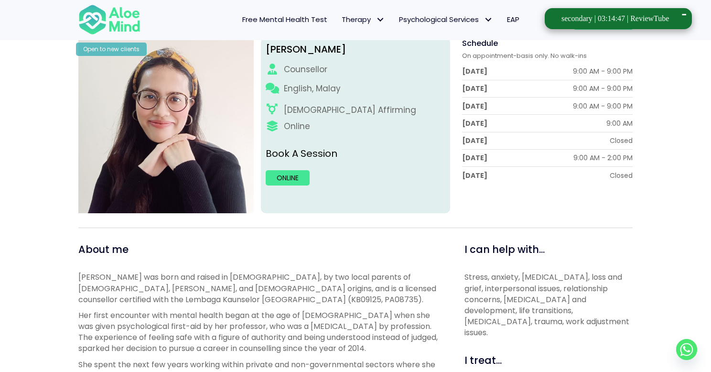
click at [562, 276] on p "Stress, anxiety, depression, loss and grief, interpersonal issues, relationship…" at bounding box center [549, 304] width 168 height 66
drag, startPoint x: 569, startPoint y: 275, endPoint x: 625, endPoint y: 274, distance: 55.9
click at [625, 274] on p "Stress, anxiety, depression, loss and grief, interpersonal issues, relationship…" at bounding box center [549, 304] width 168 height 66
click at [587, 296] on p "Stress, anxiety, depression, loss and grief, interpersonal issues, relationship…" at bounding box center [549, 304] width 168 height 66
click at [493, 309] on p "Stress, anxiety, depression, loss and grief, interpersonal issues, relationship…" at bounding box center [549, 304] width 168 height 66
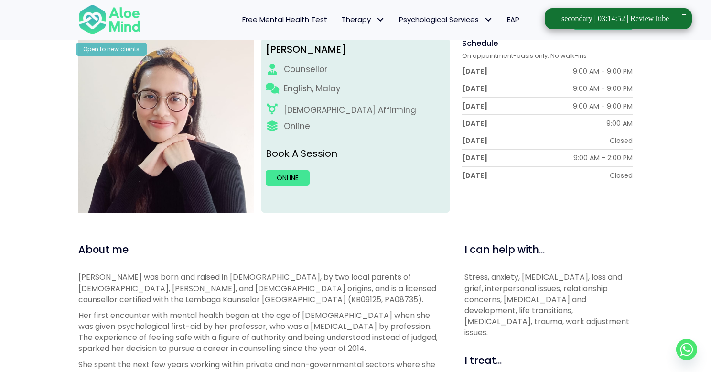
click at [527, 309] on p "Stress, anxiety, depression, loss and grief, interpersonal issues, relationship…" at bounding box center [549, 304] width 168 height 66
click at [515, 323] on p "Stress, anxiety, depression, loss and grief, interpersonal issues, relationship…" at bounding box center [549, 304] width 168 height 66
click at [333, 326] on p "Her first encounter with mental health began at the age of 19 when she was give…" at bounding box center [260, 332] width 365 height 44
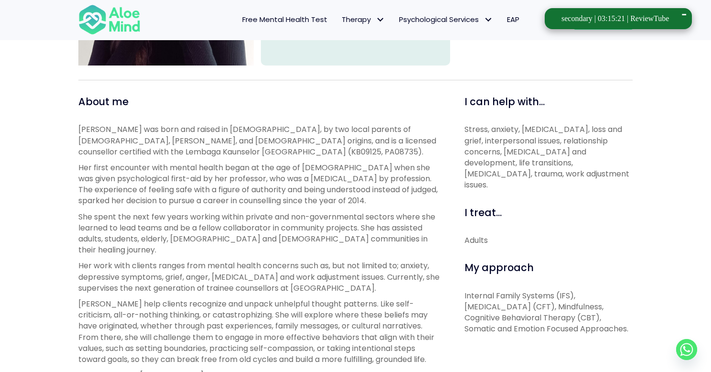
scroll to position [332, 0]
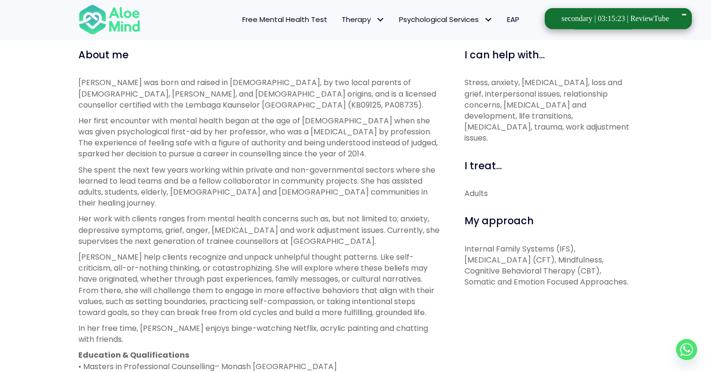
click at [499, 243] on p "Internal Family Systems (IFS), Compassion Focused Therapy (CFT), Mindfulness, C…" at bounding box center [549, 265] width 168 height 44
click at [500, 243] on p "Internal Family Systems (IFS), Compassion Focused Therapy (CFT), Mindfulness, C…" at bounding box center [549, 265] width 168 height 44
click at [519, 249] on p "Internal Family Systems (IFS), Compassion Focused Therapy (CFT), Mindfulness, C…" at bounding box center [549, 265] width 168 height 44
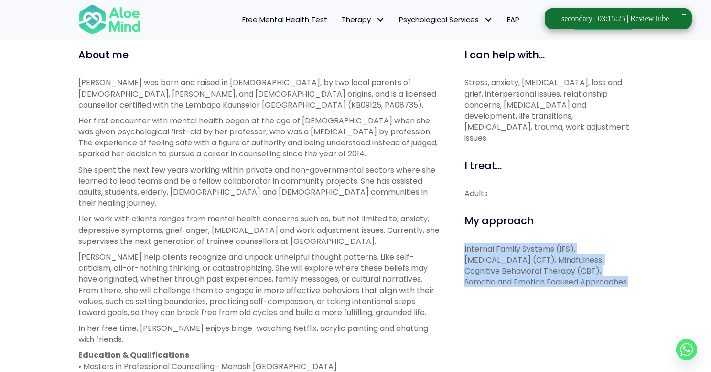
click at [519, 249] on p "Internal Family Systems (IFS), Compassion Focused Therapy (CFT), Mindfulness, C…" at bounding box center [549, 265] width 168 height 44
click at [571, 250] on p "Internal Family Systems (IFS), Compassion Focused Therapy (CFT), Mindfulness, C…" at bounding box center [549, 265] width 168 height 44
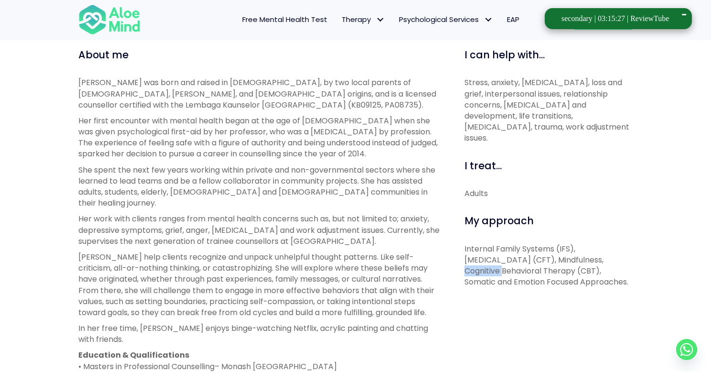
click at [571, 250] on p "Internal Family Systems (IFS), Compassion Focused Therapy (CFT), Mindfulness, C…" at bounding box center [549, 265] width 168 height 44
click at [497, 261] on p "Internal Family Systems (IFS), Compassion Focused Therapy (CFT), Mindfulness, C…" at bounding box center [549, 265] width 168 height 44
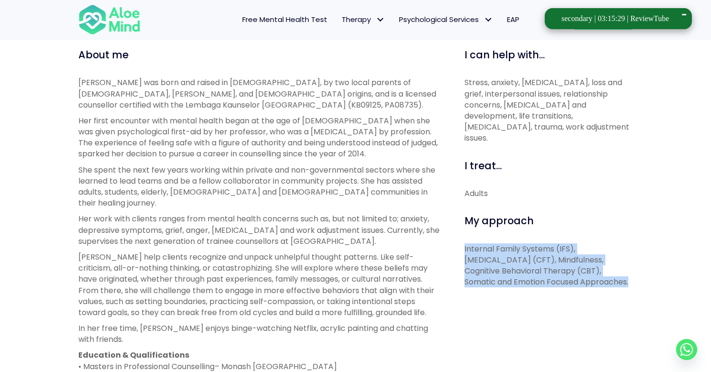
click at [497, 261] on p "Internal Family Systems (IFS), Compassion Focused Therapy (CFT), Mindfulness, C…" at bounding box center [549, 265] width 168 height 44
click at [473, 280] on div "I can help with... Stress, anxiety, depression, loss and grief, interpersonal i…" at bounding box center [545, 307] width 190 height 519
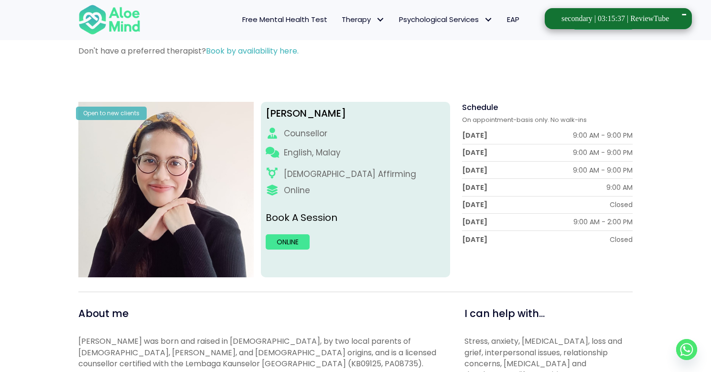
scroll to position [0, 0]
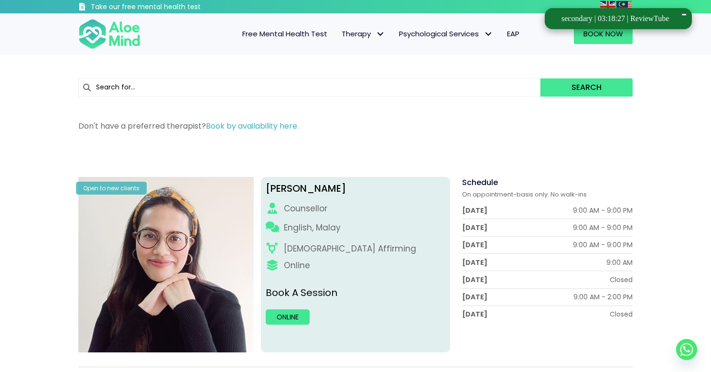
click at [326, 242] on div "Natasha Counsellor English, Malay LGBTQ Affirming Online Book A Session Online" at bounding box center [356, 264] width 190 height 175
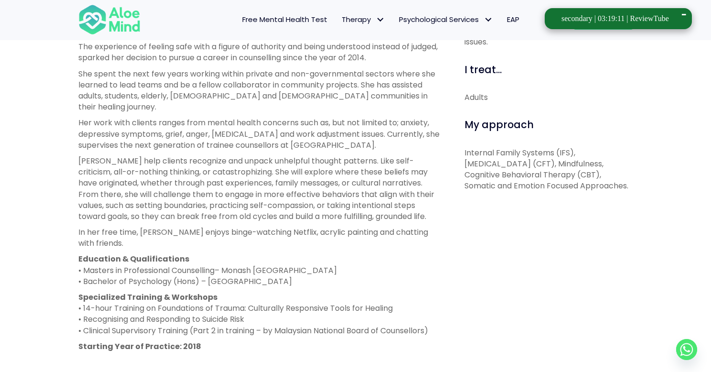
scroll to position [426, 0]
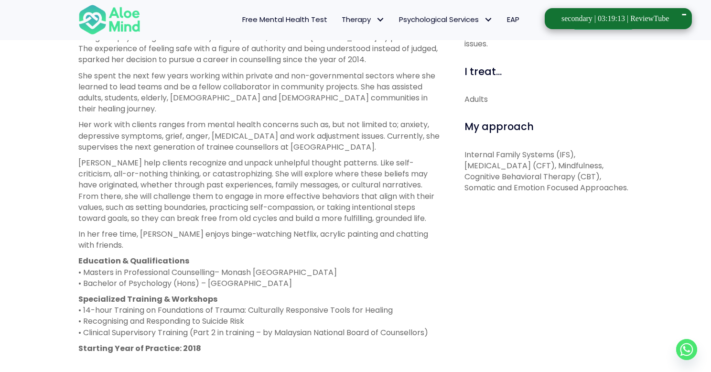
click at [88, 230] on p "In her free time, Natasha enjoys binge-watching Netflix, acrylic painting and c…" at bounding box center [260, 239] width 365 height 22
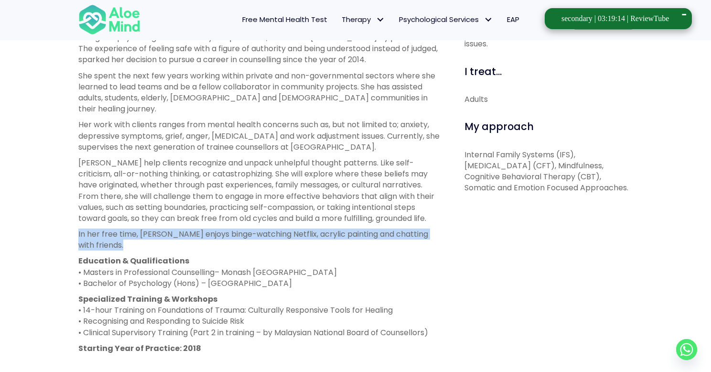
click at [88, 230] on p "In her free time, Natasha enjoys binge-watching Netflix, acrylic painting and c…" at bounding box center [260, 239] width 365 height 22
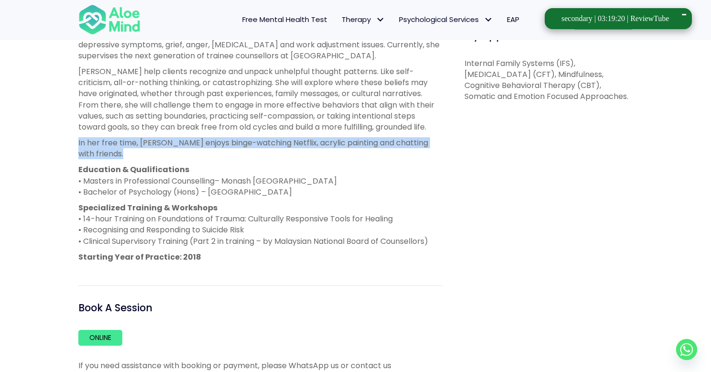
scroll to position [510, 0]
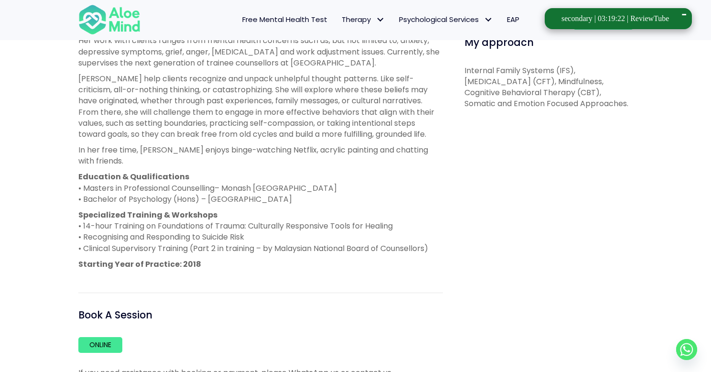
click at [246, 195] on div "Natasha was born and raised in Malaysia, by two local parents of Chinese, Baba …" at bounding box center [260, 84] width 365 height 371
click at [203, 217] on p "Specialized Training & Workshops • 14-hour Training on Foundations of Trauma: C…" at bounding box center [260, 231] width 365 height 44
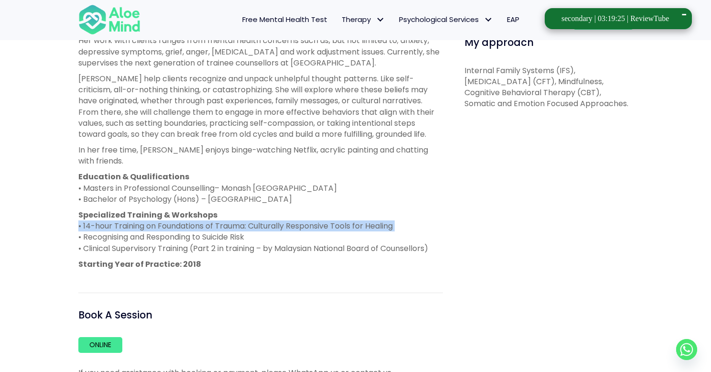
click at [203, 217] on p "Specialized Training & Workshops • 14-hour Training on Foundations of Trauma: C…" at bounding box center [260, 231] width 365 height 44
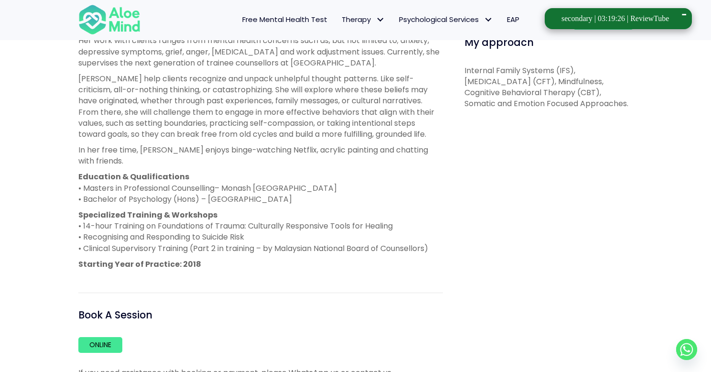
click at [194, 222] on p "Specialized Training & Workshops • 14-hour Training on Foundations of Trauma: C…" at bounding box center [260, 231] width 365 height 44
click at [162, 234] on p "Specialized Training & Workshops • 14-hour Training on Foundations of Trauma: C…" at bounding box center [260, 231] width 365 height 44
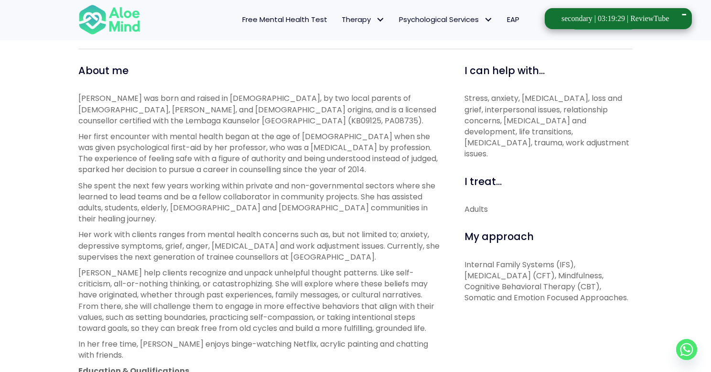
scroll to position [243, 0]
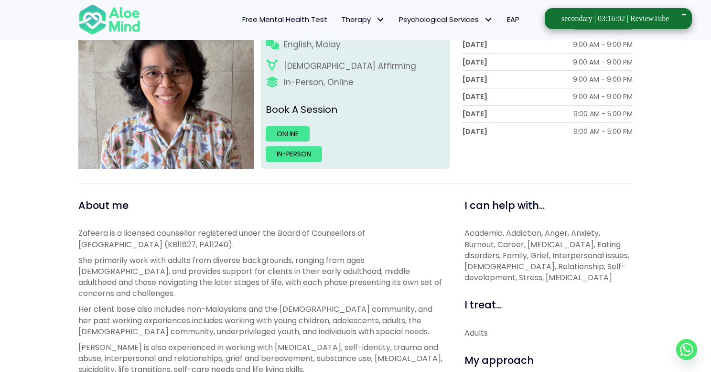
scroll to position [205, 0]
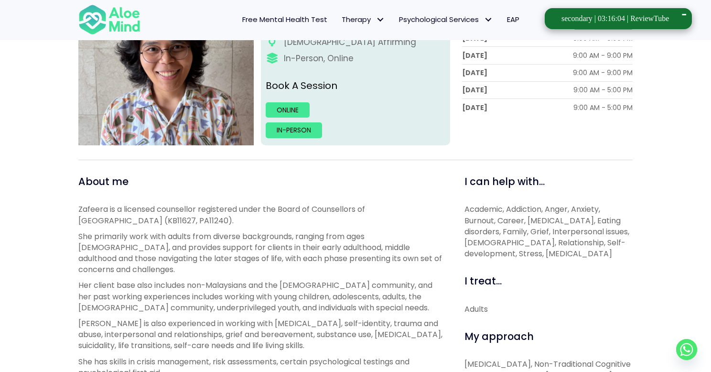
click at [142, 209] on p "Zafeera is a licensed counsellor registered under the Board of Counsellors of […" at bounding box center [260, 215] width 365 height 22
click at [224, 207] on p "Zafeera is a licensed counsellor registered under the Board of Counsellors of […" at bounding box center [260, 215] width 365 height 22
click at [492, 236] on span "Academic, Addiction, Anger, Anxiety, Burnout, Career, [MEDICAL_DATA], Eating di…" at bounding box center [547, 231] width 165 height 55
click at [527, 242] on span "Academic, Addiction, Anger, Anxiety, Burnout, Career, [MEDICAL_DATA], Eating di…" at bounding box center [547, 231] width 165 height 55
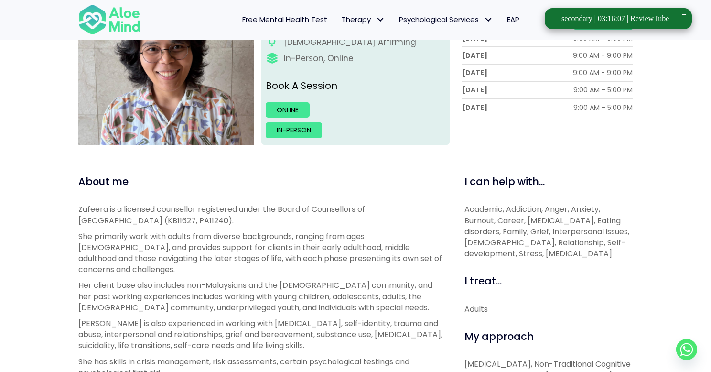
click at [574, 234] on span "Academic, Addiction, Anger, Anxiety, Burnout, Career, [MEDICAL_DATA], Eating di…" at bounding box center [547, 231] width 165 height 55
click at [489, 249] on span "Academic, Addiction, Anger, Anxiety, Burnout, Career, [MEDICAL_DATA], Eating di…" at bounding box center [547, 231] width 165 height 55
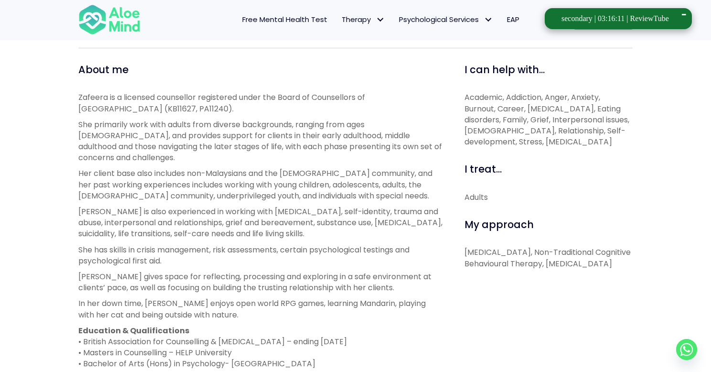
scroll to position [319, 0]
click at [497, 250] on p "[MEDICAL_DATA], Non-Traditional Cognitive Behavioural Therapy, [MEDICAL_DATA]" at bounding box center [549, 256] width 168 height 22
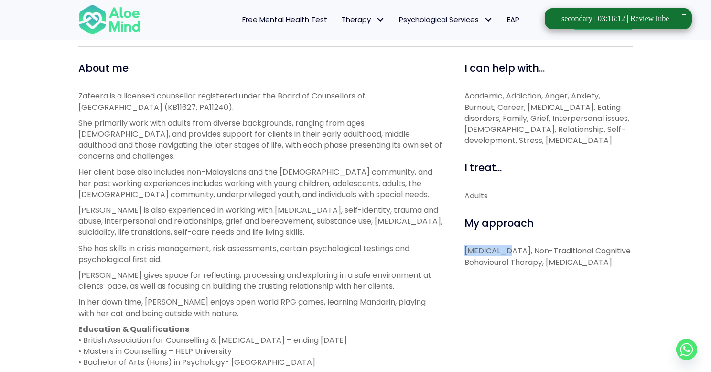
click at [497, 250] on p "[MEDICAL_DATA], Non-Traditional Cognitive Behavioural Therapy, [MEDICAL_DATA]" at bounding box center [549, 256] width 168 height 22
click at [546, 253] on p "[MEDICAL_DATA], Non-Traditional Cognitive Behavioural Therapy, [MEDICAL_DATA]" at bounding box center [549, 256] width 168 height 22
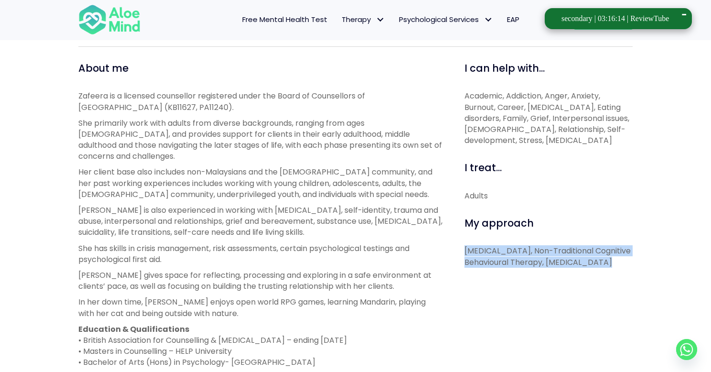
click at [546, 253] on p "[MEDICAL_DATA], Non-Traditional Cognitive Behavioural Therapy, [MEDICAL_DATA]" at bounding box center [549, 256] width 168 height 22
click at [491, 263] on p "[MEDICAL_DATA], Non-Traditional Cognitive Behavioural Therapy, [MEDICAL_DATA]" at bounding box center [549, 256] width 168 height 22
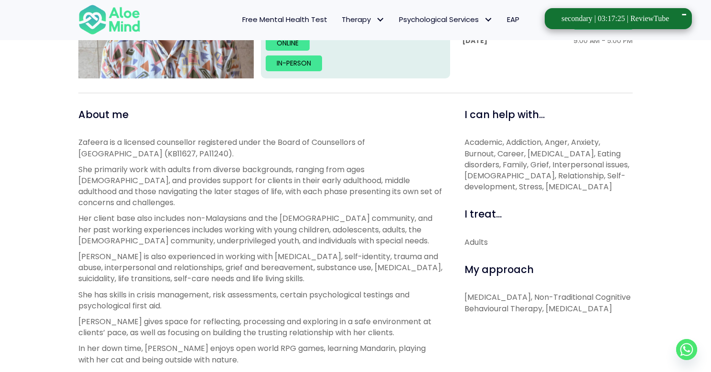
scroll to position [273, 0]
click at [143, 230] on p "Her client base also includes non-Malaysians and the [DEMOGRAPHIC_DATA] communi…" at bounding box center [260, 228] width 365 height 33
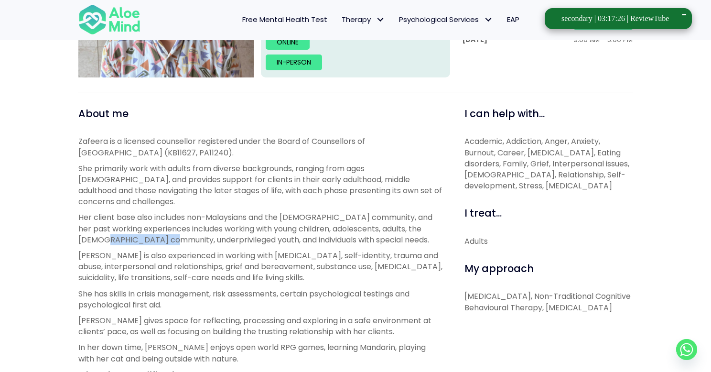
click at [143, 230] on p "Her client base also includes non-Malaysians and the [DEMOGRAPHIC_DATA] communi…" at bounding box center [260, 228] width 365 height 33
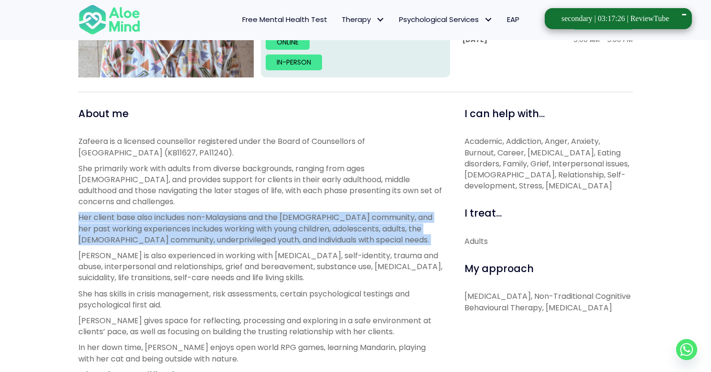
click at [143, 230] on p "Her client base also includes non-Malaysians and the [DEMOGRAPHIC_DATA] communi…" at bounding box center [260, 228] width 365 height 33
click at [90, 212] on p "Her client base also includes non-Malaysians and the [DEMOGRAPHIC_DATA] communi…" at bounding box center [260, 228] width 365 height 33
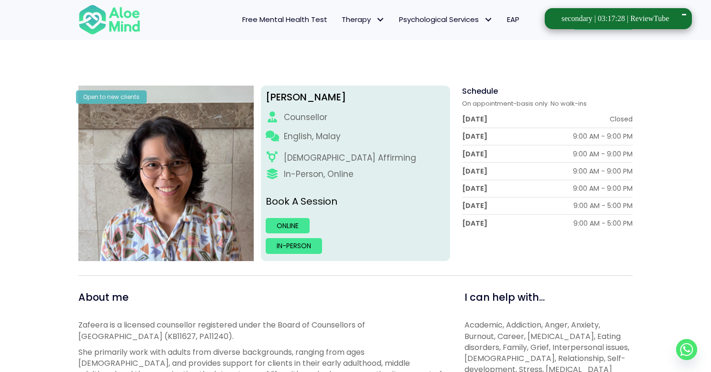
scroll to position [284, 0]
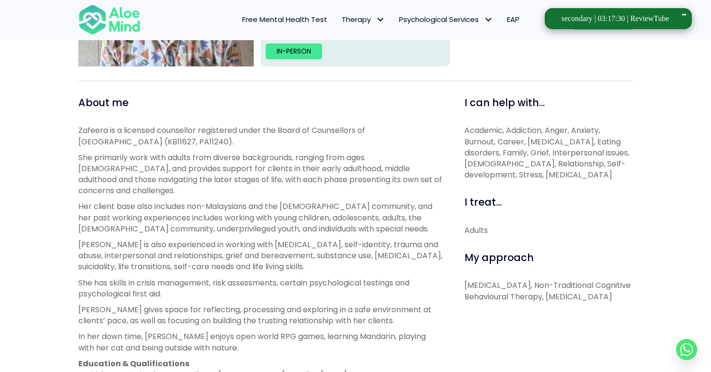
click at [108, 201] on p "Her client base also includes non-Malaysians and the [DEMOGRAPHIC_DATA] communi…" at bounding box center [260, 217] width 365 height 33
click at [155, 201] on p "Her client base also includes non-Malaysians and the LGBTQ+ community, and her …" at bounding box center [260, 217] width 365 height 33
click at [277, 201] on p "Her client base also includes non-Malaysians and the LGBTQ+ community, and her …" at bounding box center [260, 217] width 365 height 33
click at [201, 207] on p "Her client base also includes non-Malaysians and the LGBTQ+ community, and her …" at bounding box center [260, 217] width 365 height 33
click at [316, 210] on p "Her client base also includes non-Malaysians and the LGBTQ+ community, and her …" at bounding box center [260, 217] width 365 height 33
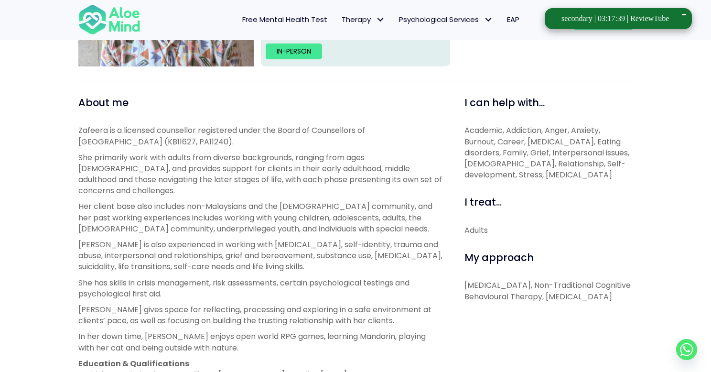
click at [259, 221] on p "Her client base also includes non-Malaysians and the LGBTQ+ community, and her …" at bounding box center [260, 217] width 365 height 33
click at [116, 173] on p "She primarily work with adults from diverse backgrounds, ranging from ages 18-6…" at bounding box center [260, 174] width 365 height 44
click at [198, 173] on p "She primarily work with adults from diverse backgrounds, ranging from ages 18-6…" at bounding box center [260, 174] width 365 height 44
click at [282, 167] on p "She primarily work with adults from diverse backgrounds, ranging from ages 18-6…" at bounding box center [260, 174] width 365 height 44
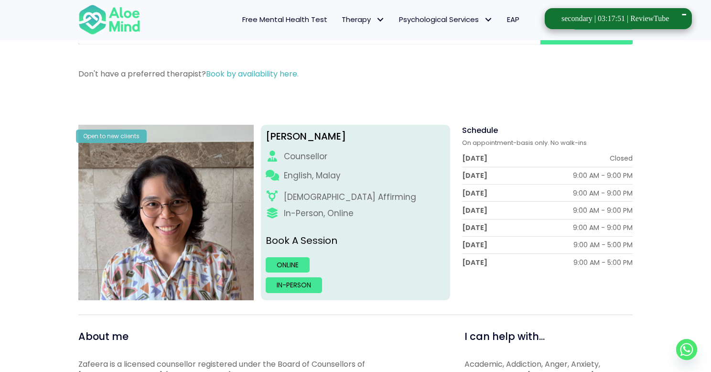
scroll to position [317, 0]
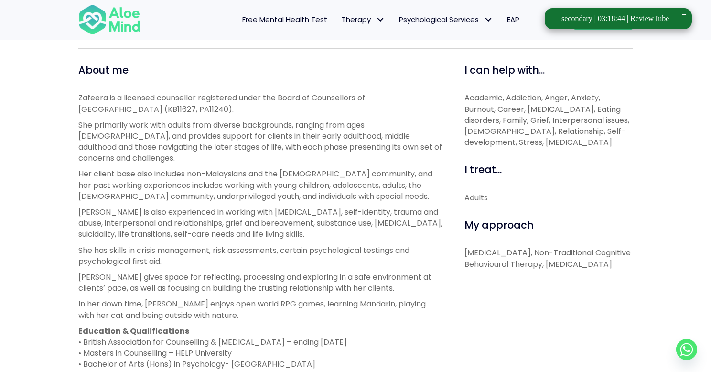
click at [165, 271] on p "Zafeera gives space for reflecting, processing and exploring in a safe environm…" at bounding box center [260, 282] width 365 height 22
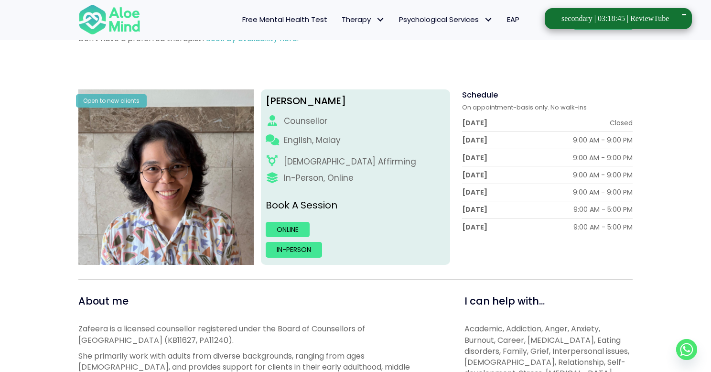
scroll to position [389, 0]
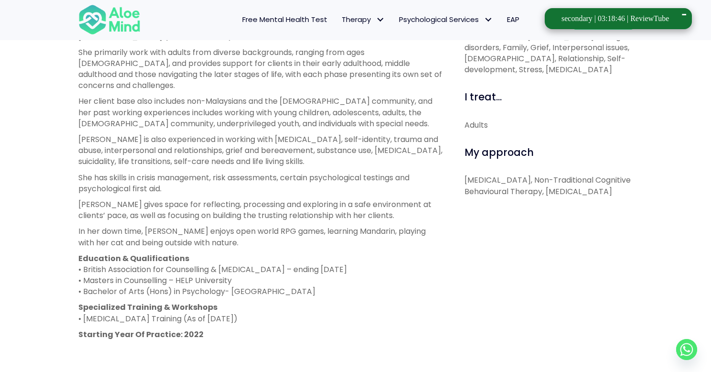
click at [207, 260] on p "Education & Qualifications • British Association for Counselling & Psychotherap…" at bounding box center [260, 275] width 365 height 44
click at [121, 260] on p "Education & Qualifications • British Association for Counselling & Psychotherap…" at bounding box center [260, 275] width 365 height 44
click at [88, 268] on p "Education & Qualifications • British Association for Counselling & Psychotherap…" at bounding box center [260, 275] width 365 height 44
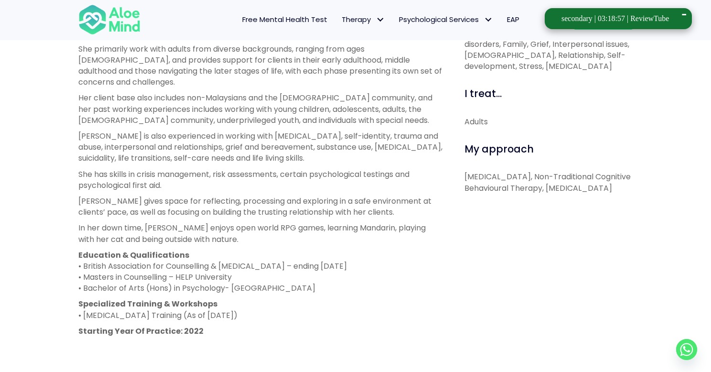
scroll to position [313, 0]
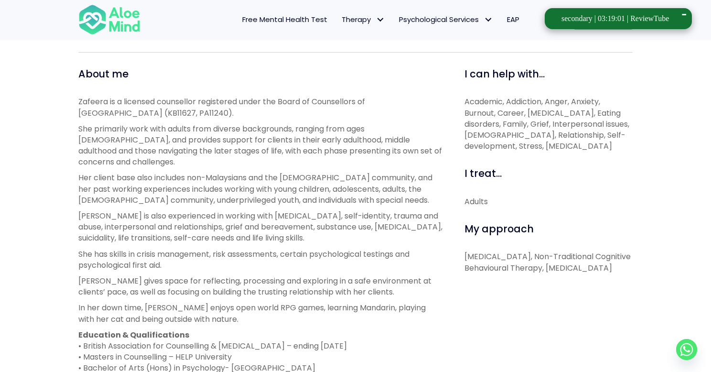
click at [90, 289] on div "Zafeera is a licensed counsellor registered under the Board of Counsellors of M…" at bounding box center [260, 264] width 365 height 336
click at [101, 308] on p "In her down time, Zafeera enjoys open world RPG games, learning Mandarin, playi…" at bounding box center [260, 313] width 365 height 22
click at [190, 224] on p "Zafeera is also experienced in working with emotional dysregulation, self-ident…" at bounding box center [260, 226] width 365 height 33
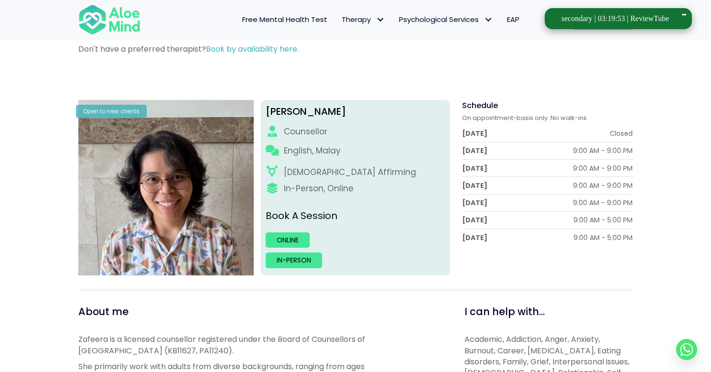
scroll to position [34, 0]
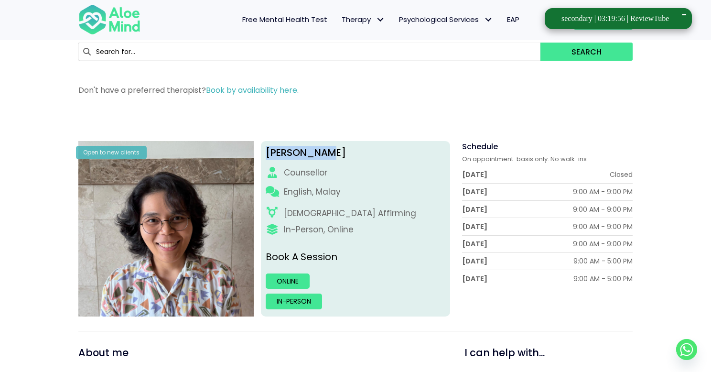
drag, startPoint x: 266, startPoint y: 150, endPoint x: 311, endPoint y: 155, distance: 45.2
click at [323, 155] on div "Nur Zafeera" at bounding box center [356, 153] width 180 height 14
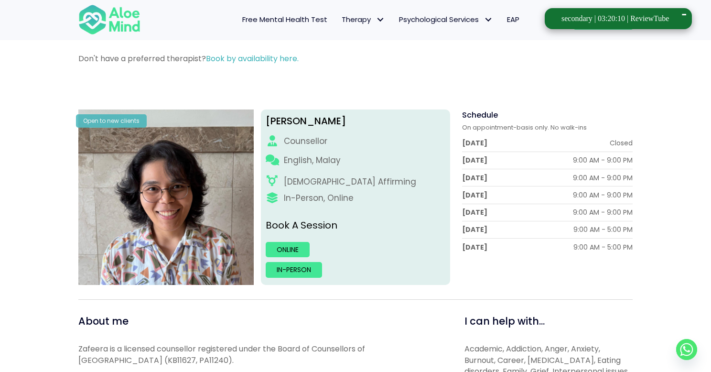
scroll to position [204, 0]
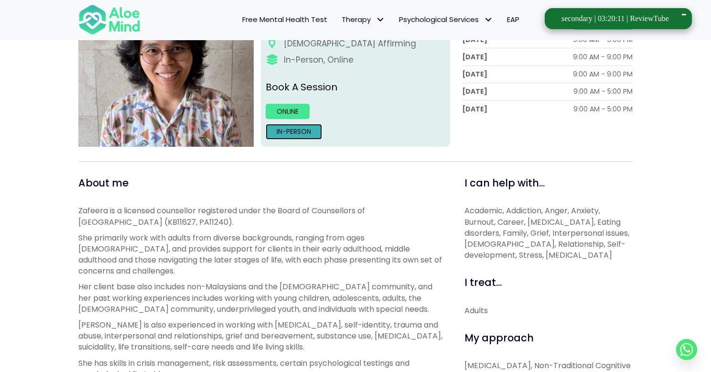
click at [311, 137] on link "In-person" at bounding box center [294, 131] width 56 height 15
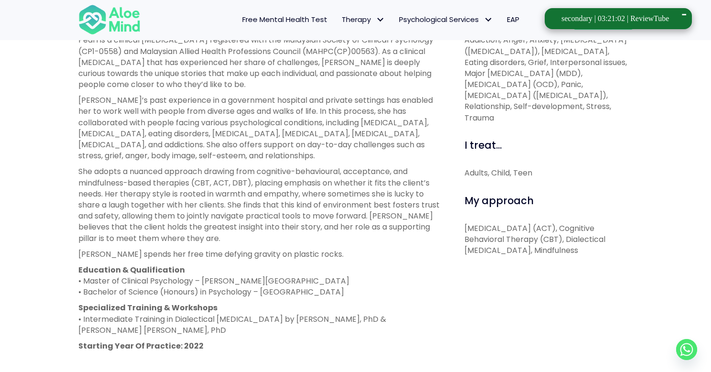
scroll to position [368, 0]
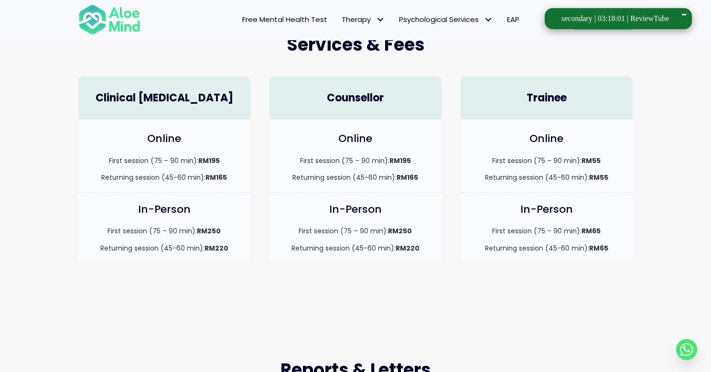
scroll to position [266, 0]
click at [359, 229] on p "First session (75 – 90 min): RM250" at bounding box center [355, 231] width 153 height 10
click at [386, 163] on p "First session (75 – 90 min): RM195" at bounding box center [355, 161] width 153 height 10
click at [388, 161] on p "First session (75 – 90 min): RM195" at bounding box center [355, 161] width 153 height 10
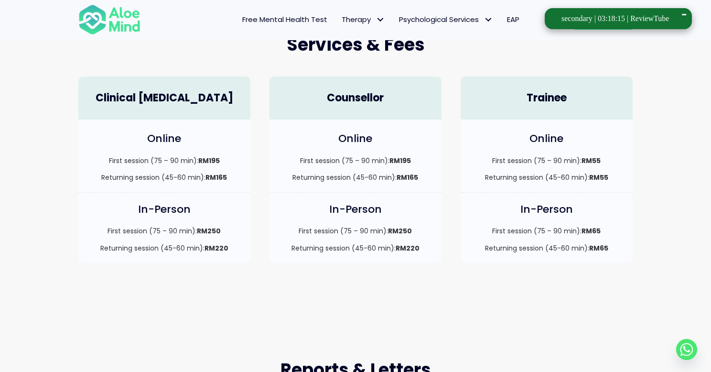
click at [390, 175] on p "Returning session (45-60 min): RM165" at bounding box center [355, 178] width 153 height 10
click at [391, 175] on p "Returning session (45-60 min): RM165" at bounding box center [355, 178] width 153 height 10
click at [380, 231] on p "First session (75 – 90 min): RM250" at bounding box center [355, 231] width 153 height 10
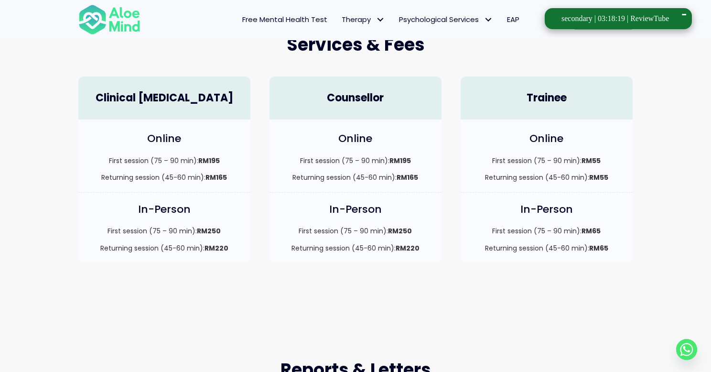
click at [387, 248] on p "Returning session (45-60 min): RM220" at bounding box center [355, 248] width 153 height 10
click at [392, 230] on strong "RM250" at bounding box center [400, 231] width 24 height 10
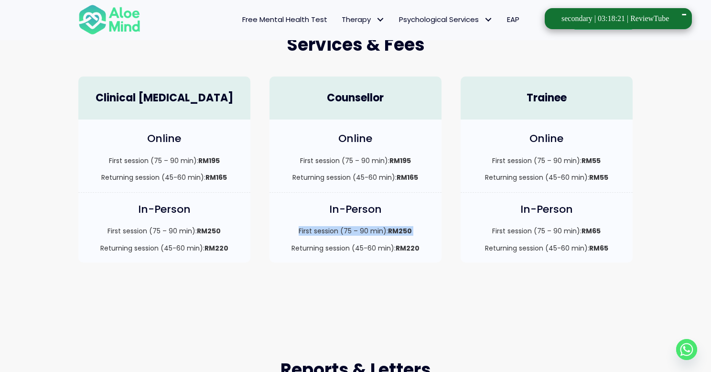
click at [392, 230] on strong "RM250" at bounding box center [400, 231] width 24 height 10
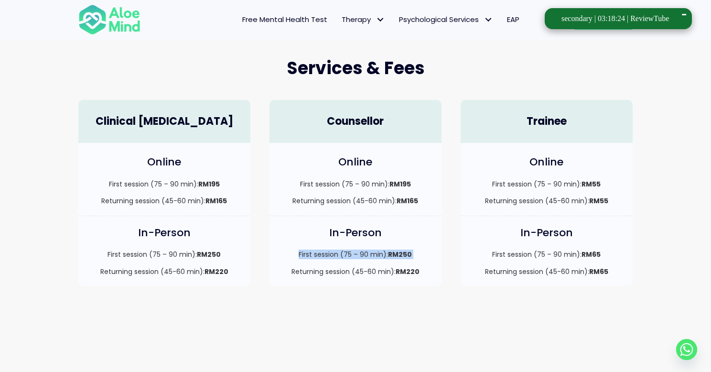
scroll to position [237, 0]
